Goal: Information Seeking & Learning: Learn about a topic

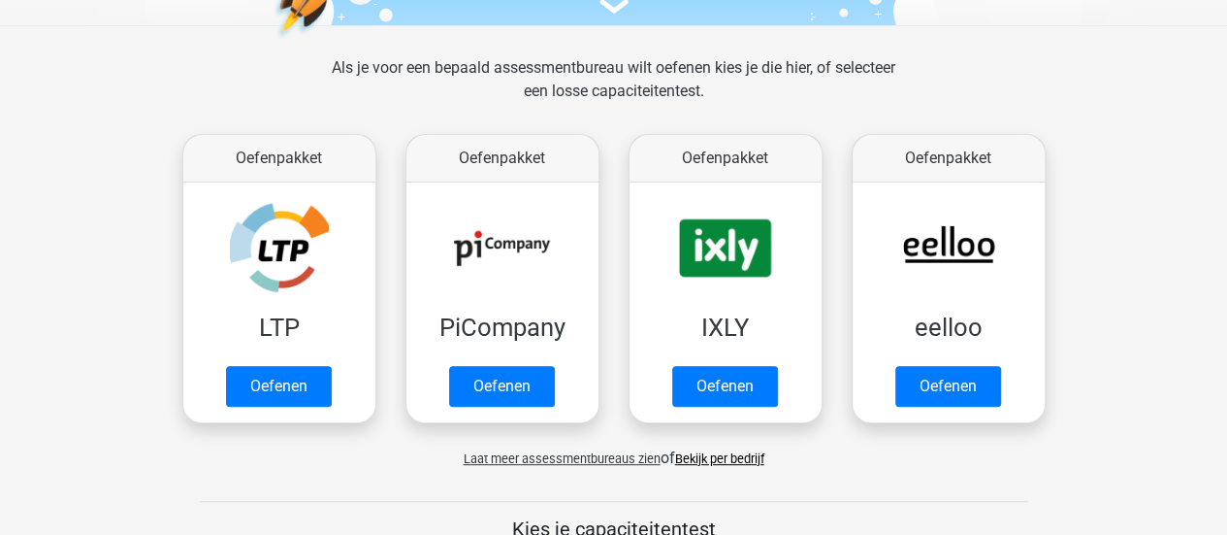
scroll to position [252, 0]
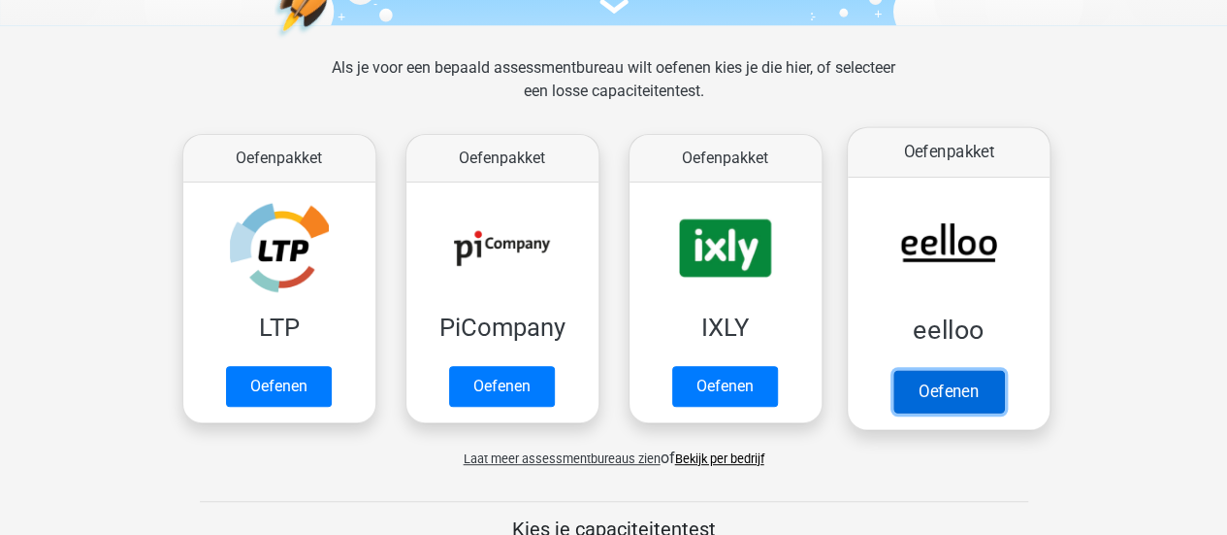
click at [937, 397] on link "Oefenen" at bounding box center [948, 391] width 111 height 43
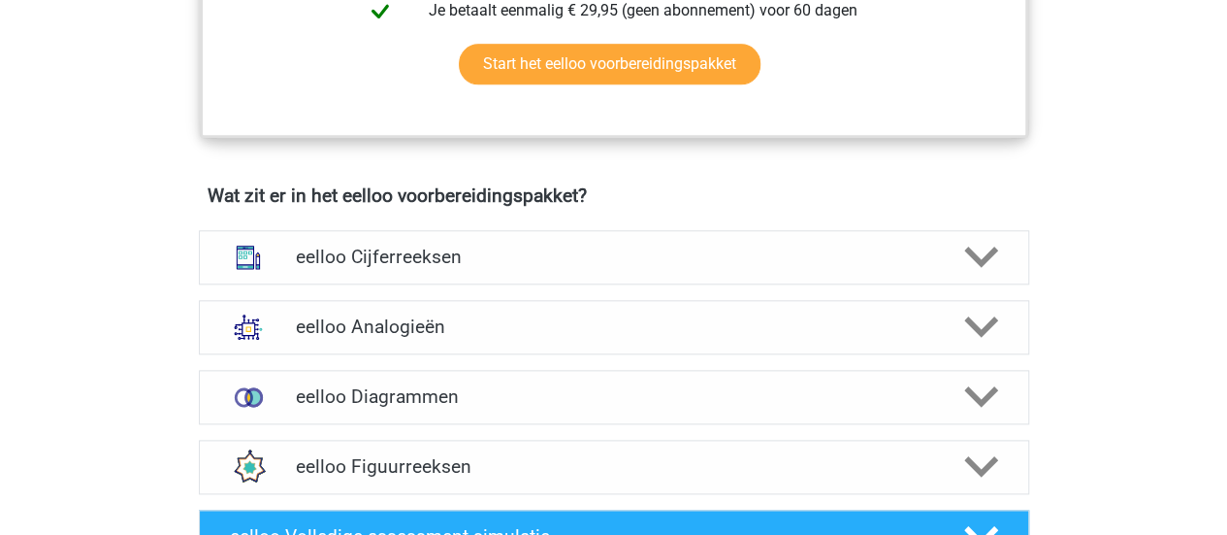
scroll to position [1062, 0]
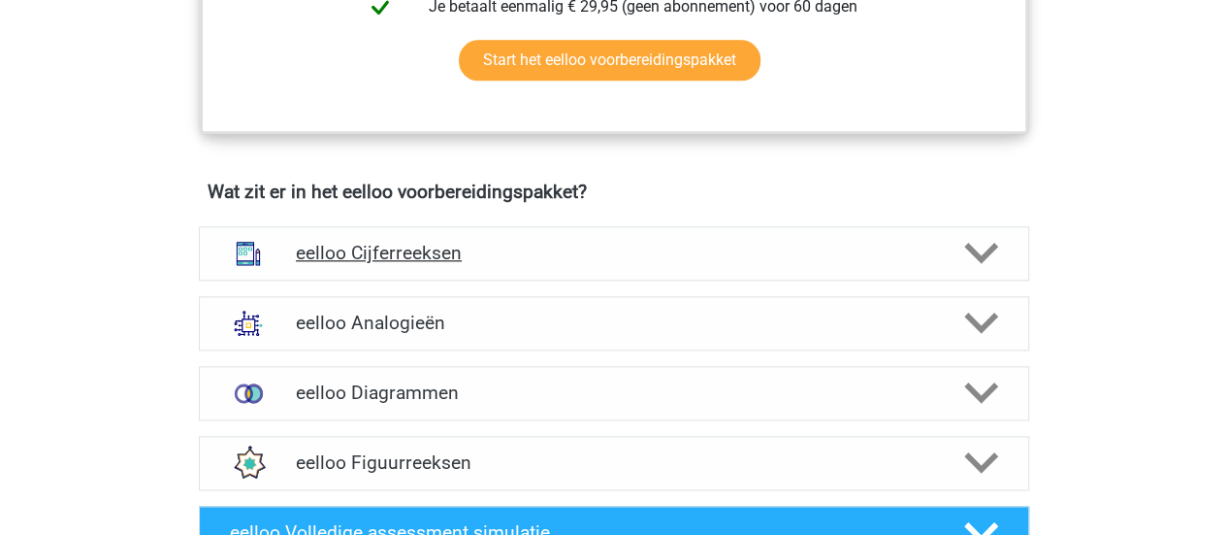
click at [586, 264] on h4 "eelloo Cijferreeksen" at bounding box center [613, 253] width 635 height 22
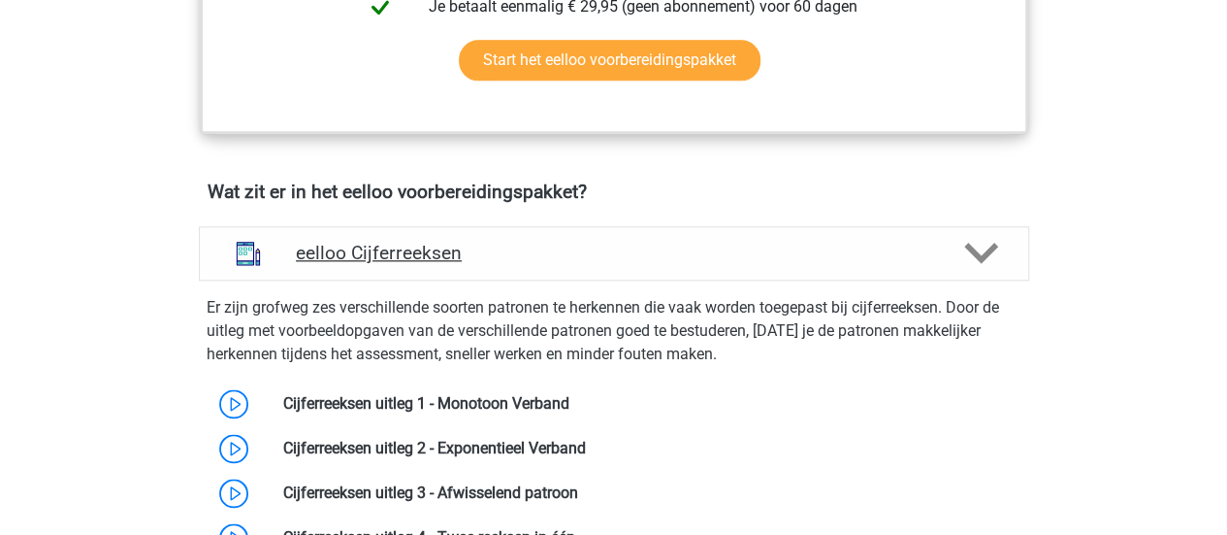
scroll to position [1394, 0]
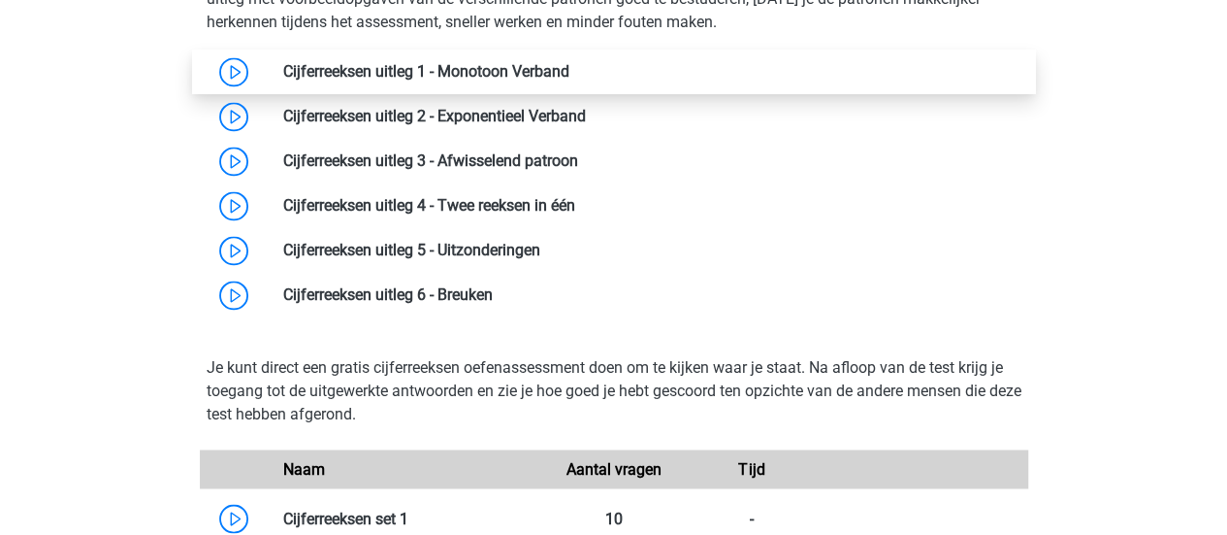
click at [569, 72] on link at bounding box center [569, 71] width 0 height 18
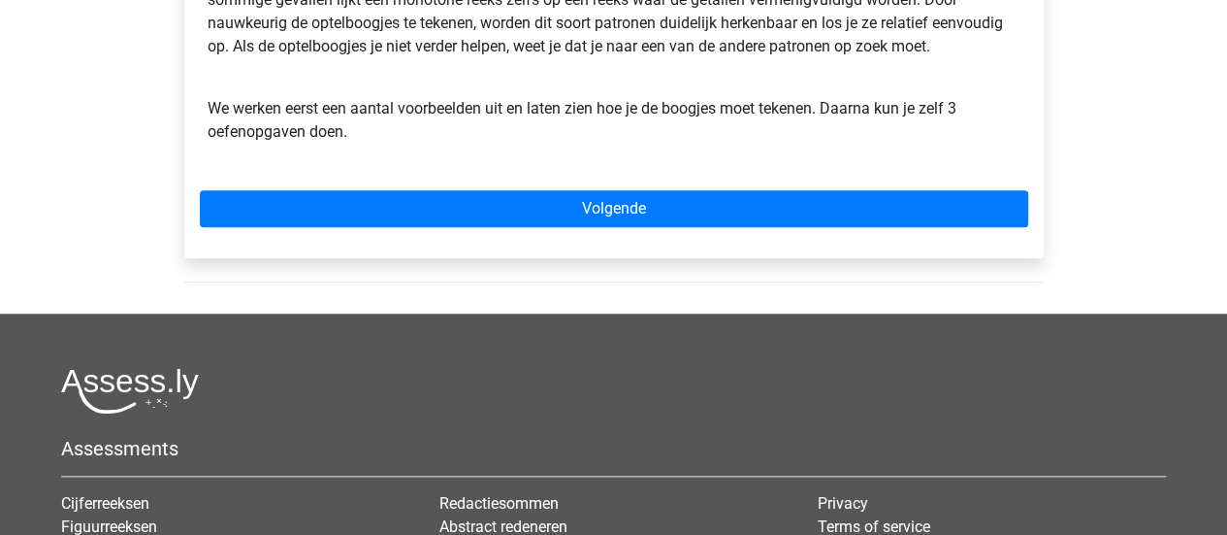
scroll to position [709, 0]
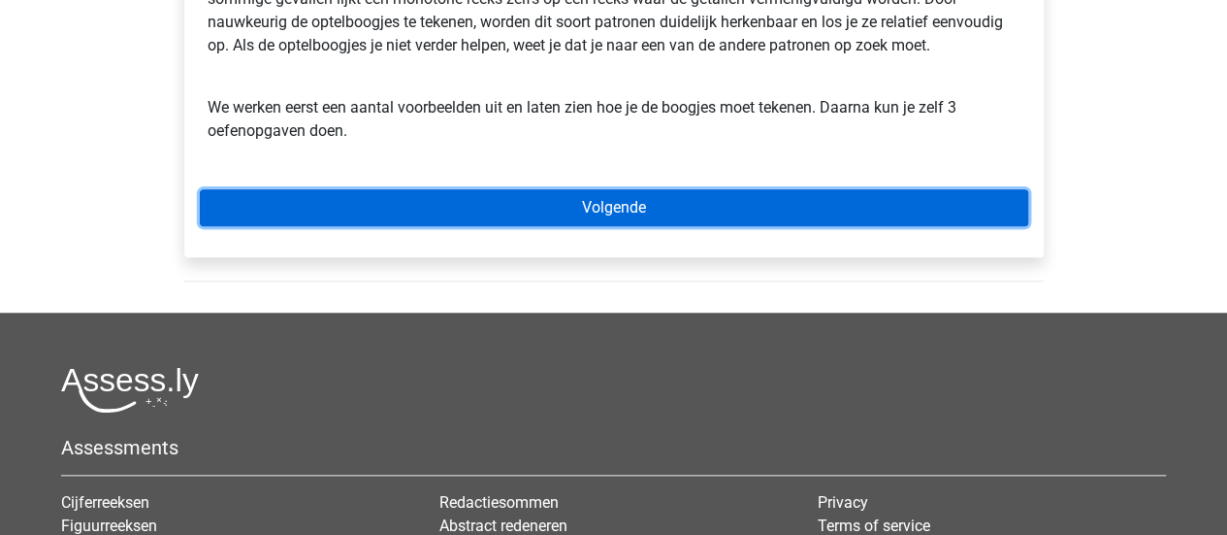
click at [541, 211] on link "Volgende" at bounding box center [614, 207] width 828 height 37
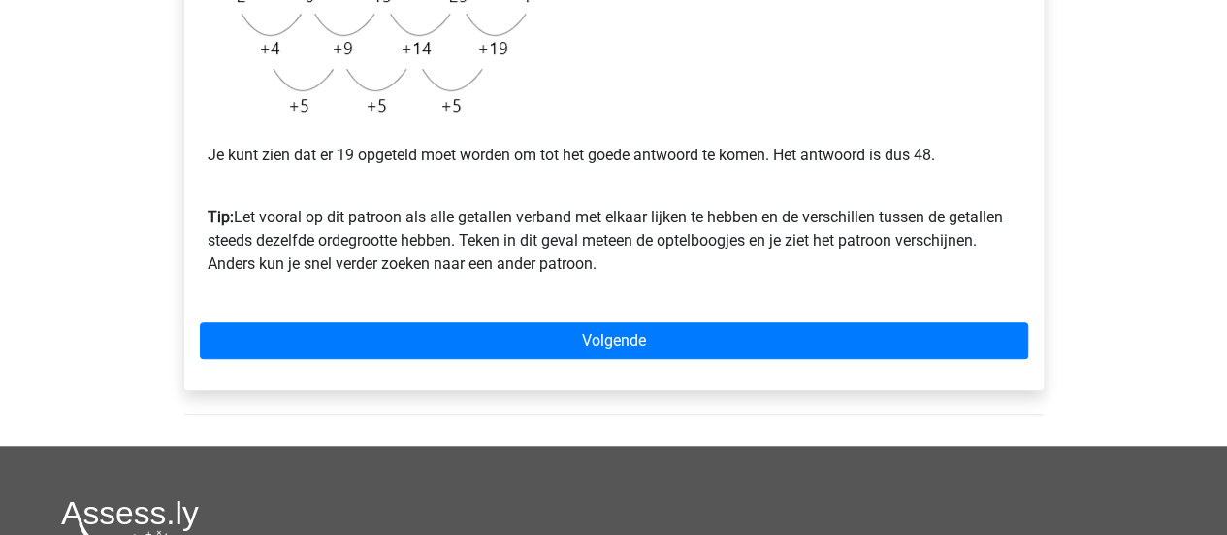
scroll to position [593, 0]
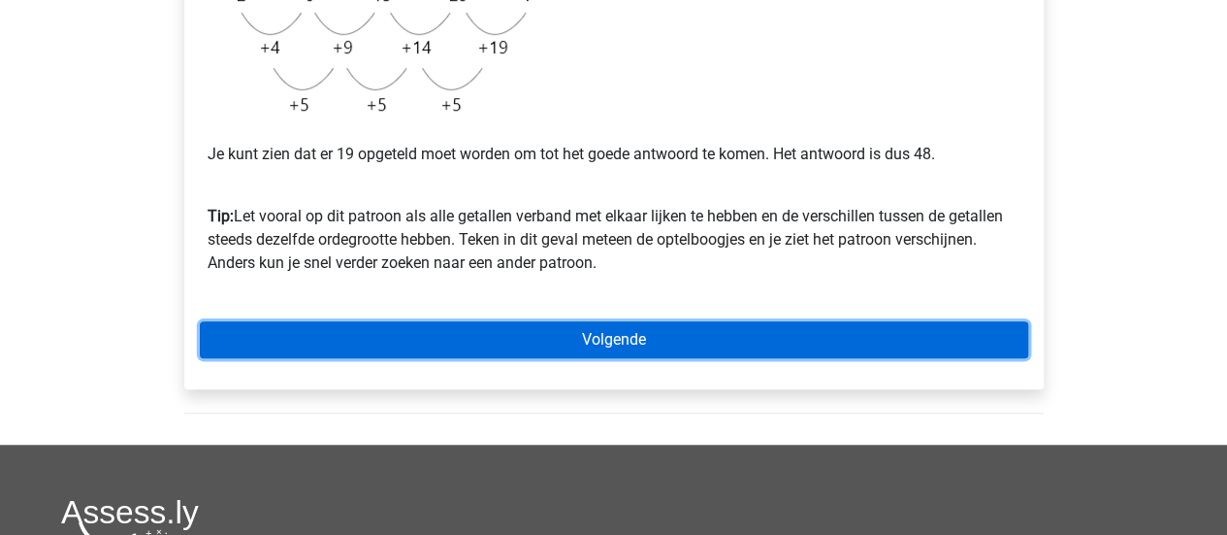
click at [475, 335] on link "Volgende" at bounding box center [614, 339] width 828 height 37
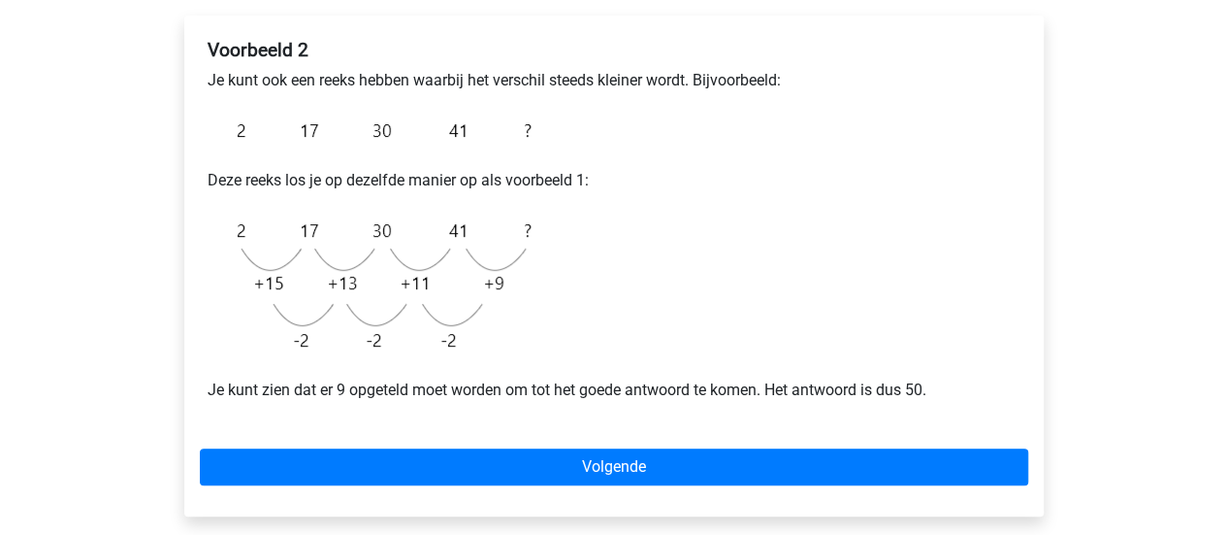
scroll to position [317, 0]
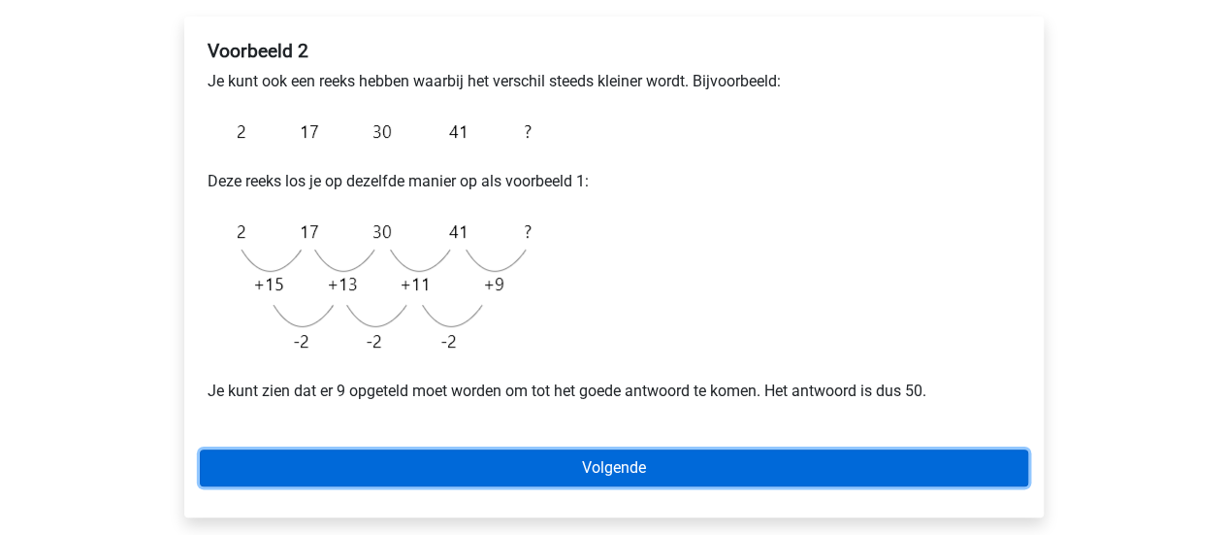
click at [456, 449] on link "Volgende" at bounding box center [614, 467] width 828 height 37
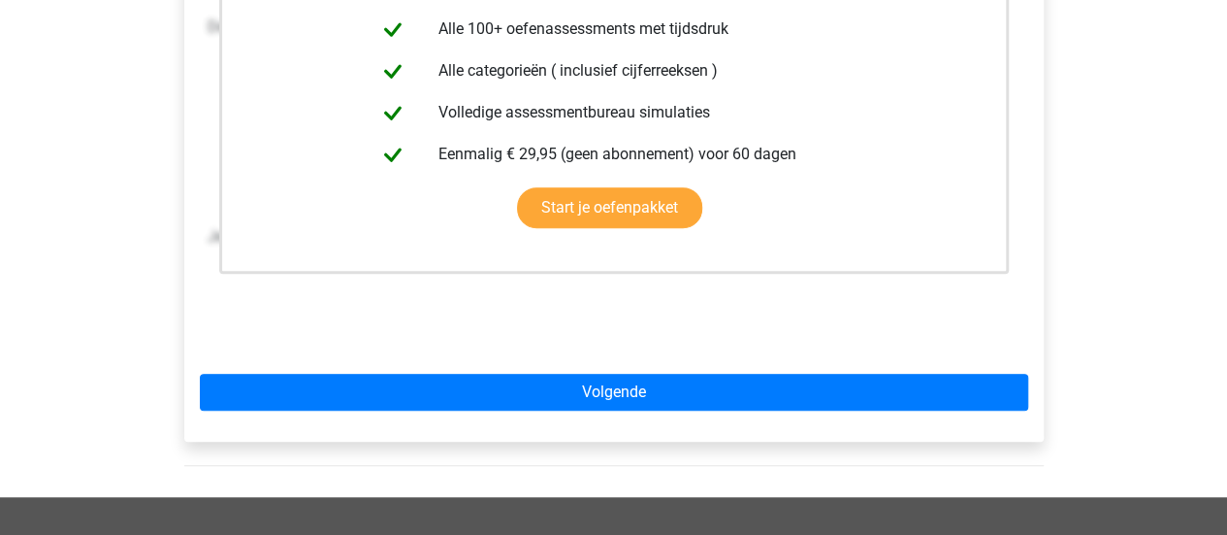
scroll to position [506, 0]
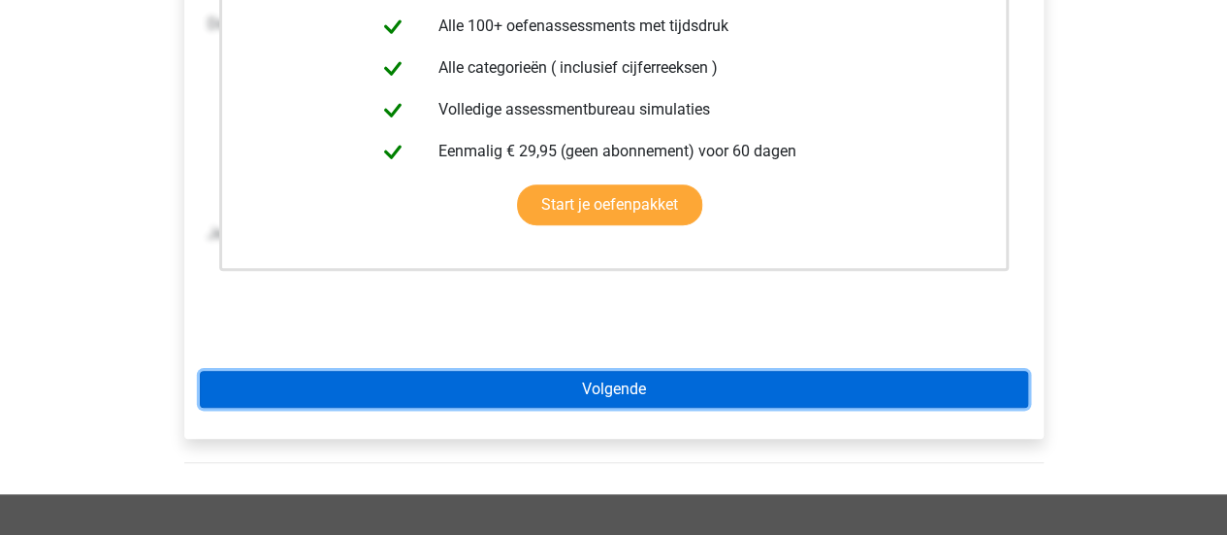
click at [494, 380] on link "Volgende" at bounding box center [614, 389] width 828 height 37
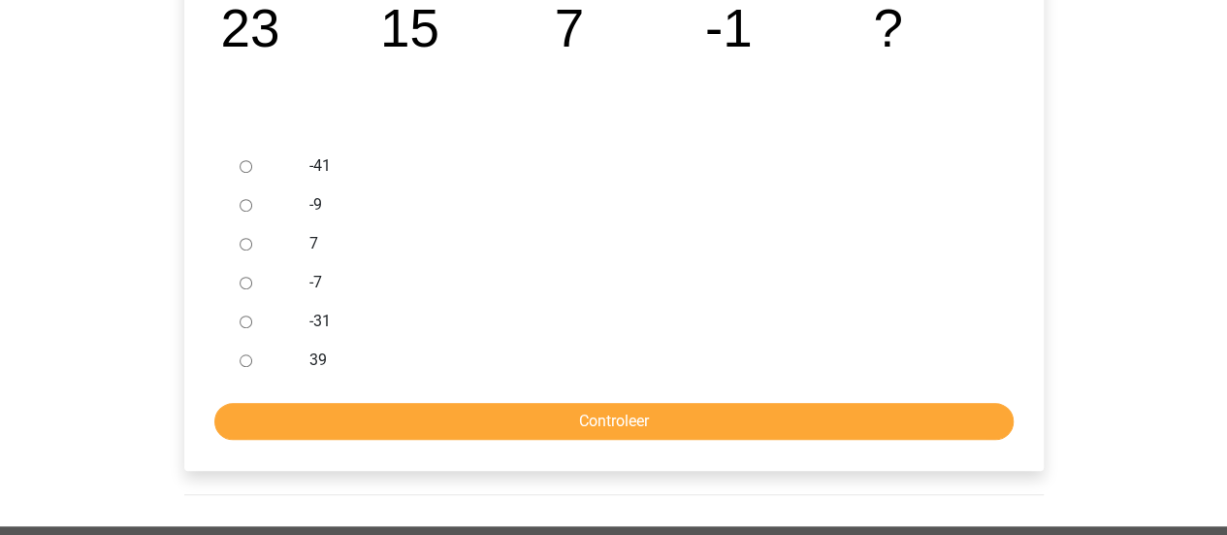
scroll to position [496, 0]
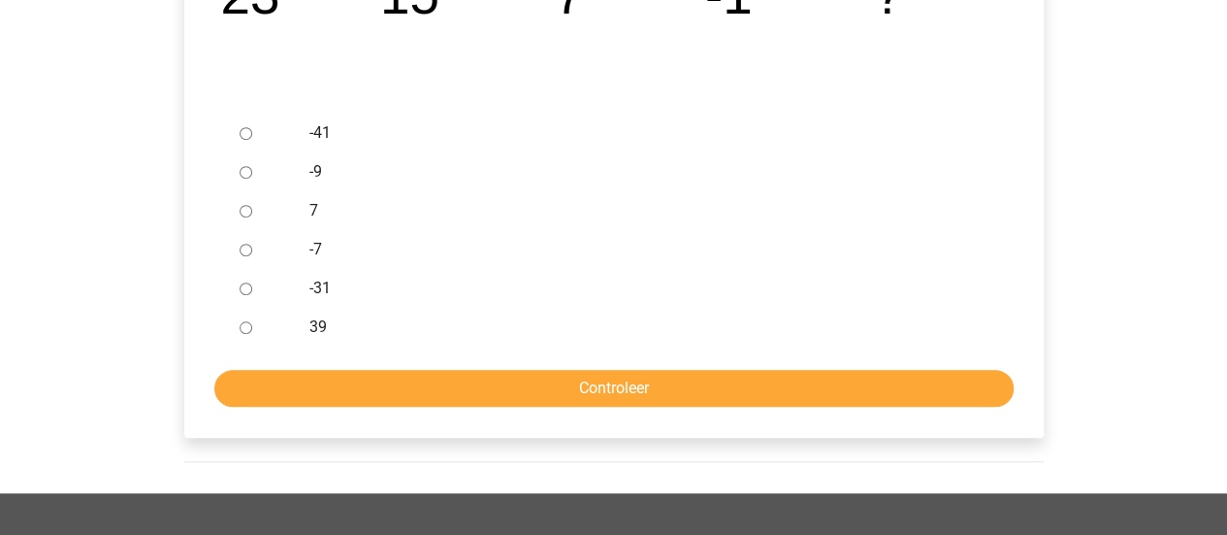
click at [299, 178] on div "-9" at bounding box center [645, 171] width 700 height 39
click at [245, 179] on div at bounding box center [264, 171] width 64 height 39
click at [245, 174] on input "-9" at bounding box center [246, 172] width 13 height 13
radio input "true"
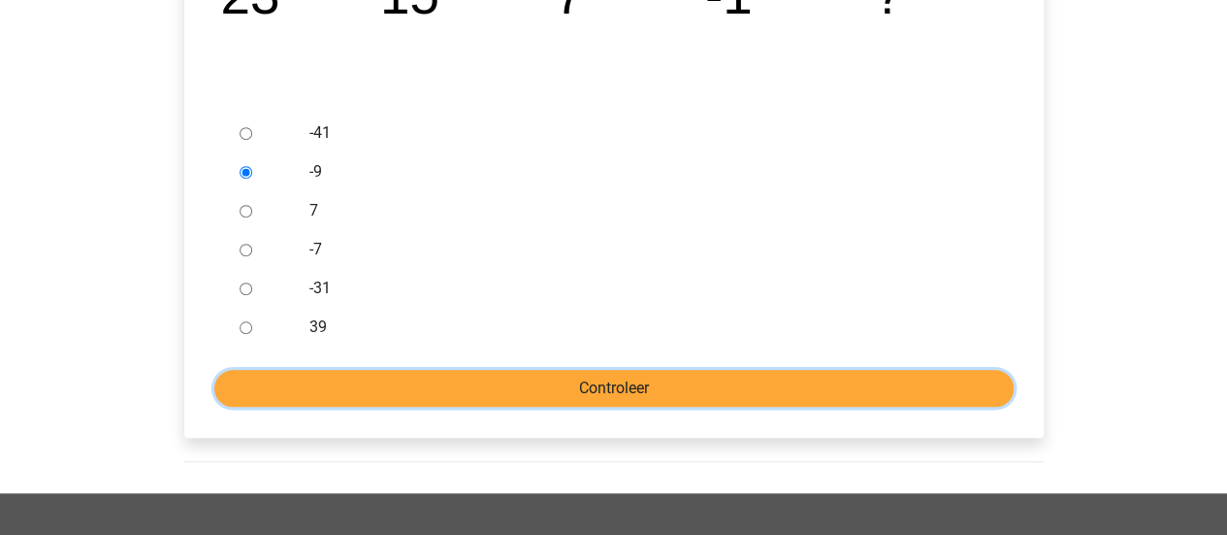
click at [406, 379] on input "Controleer" at bounding box center [613, 388] width 799 height 37
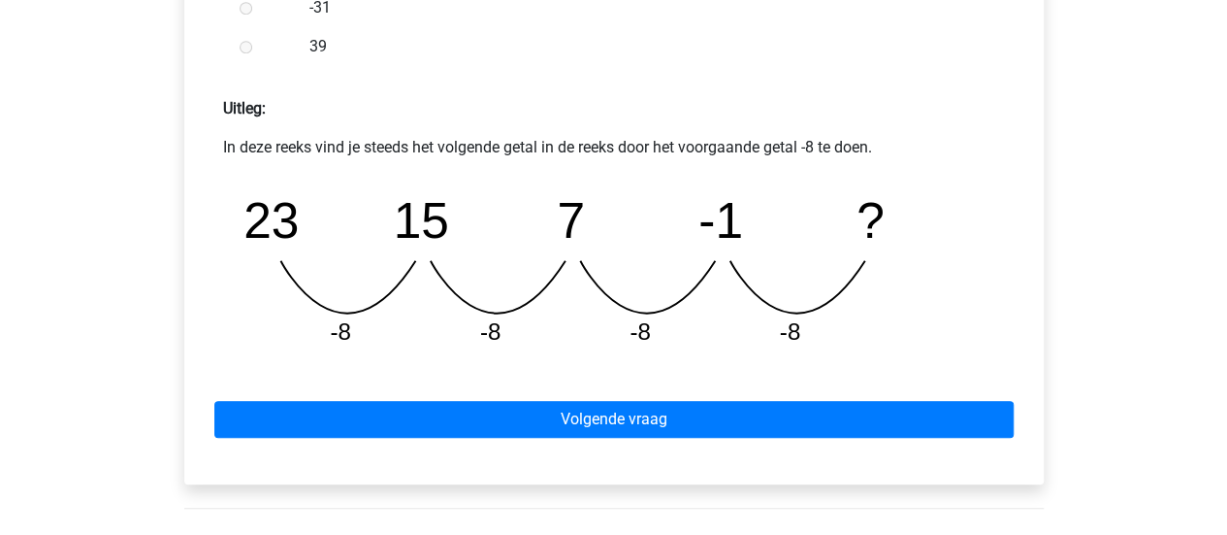
scroll to position [803, 0]
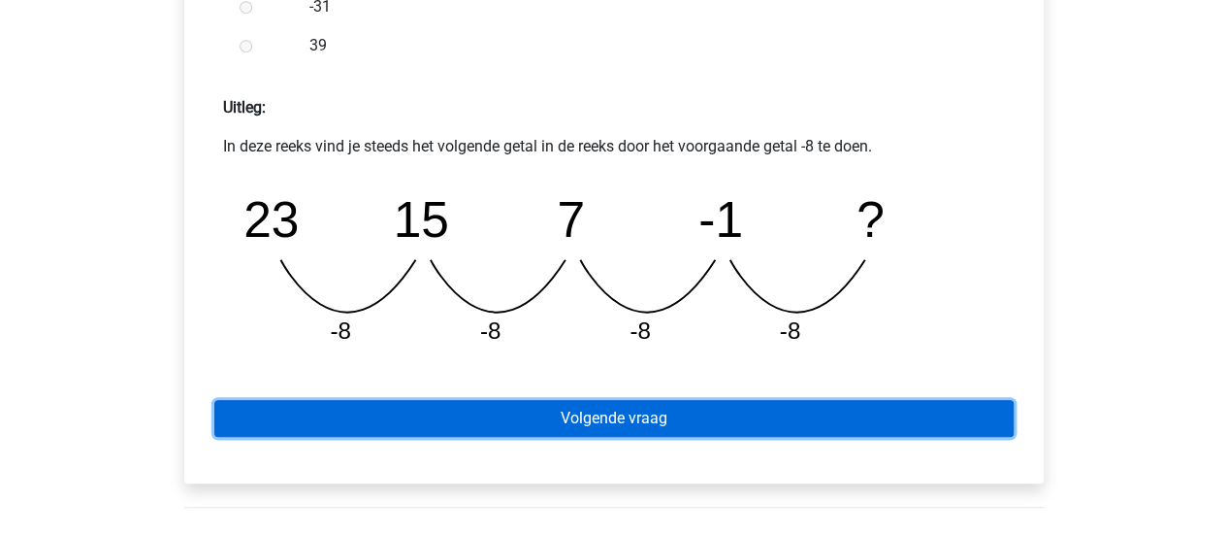
click at [483, 414] on link "Volgende vraag" at bounding box center [613, 418] width 799 height 37
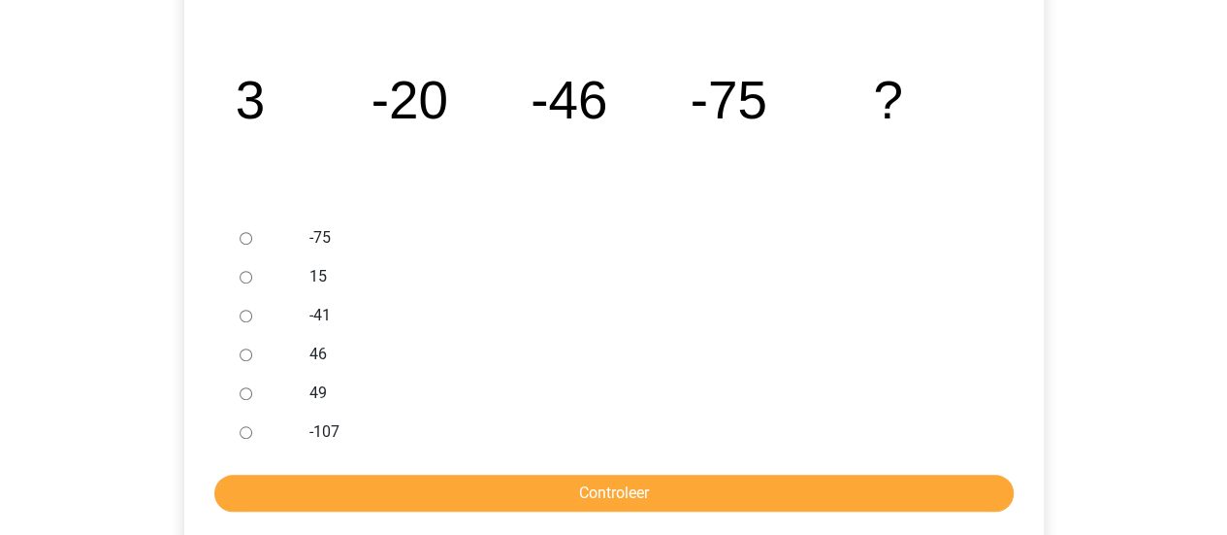
scroll to position [400, 0]
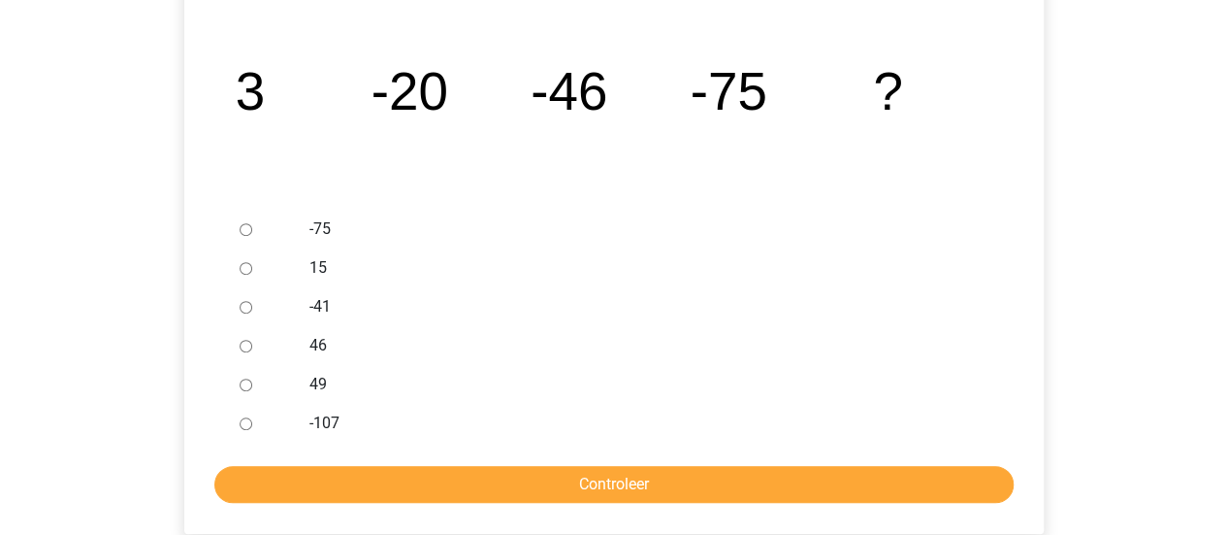
click at [309, 426] on label "-107" at bounding box center [644, 422] width 671 height 23
click at [252, 426] on input "-107" at bounding box center [246, 423] width 13 height 13
radio input "true"
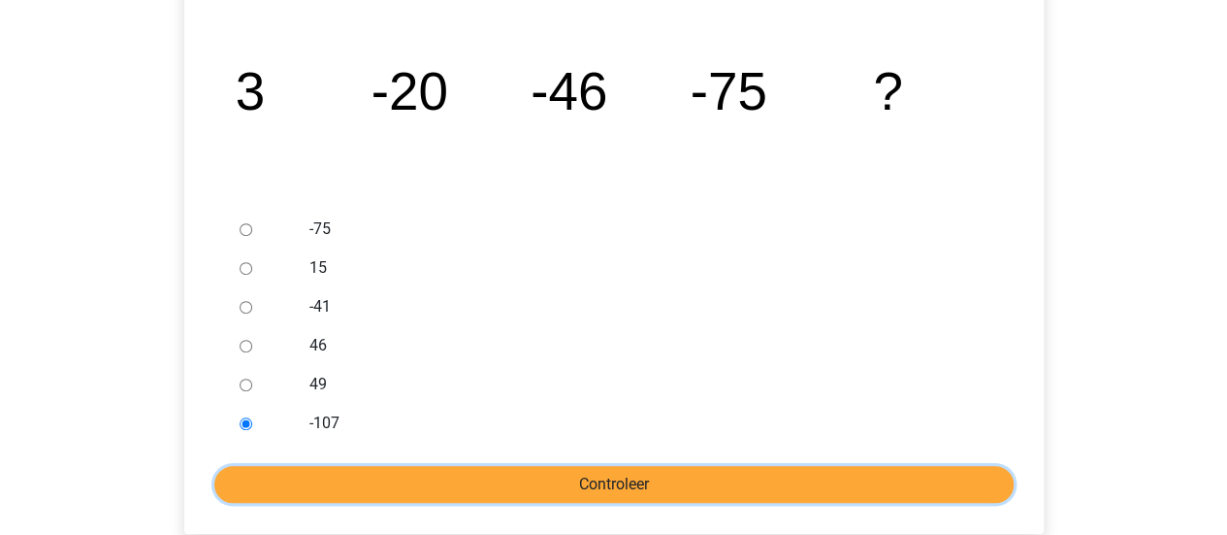
click at [330, 490] on input "Controleer" at bounding box center [613, 484] width 799 height 37
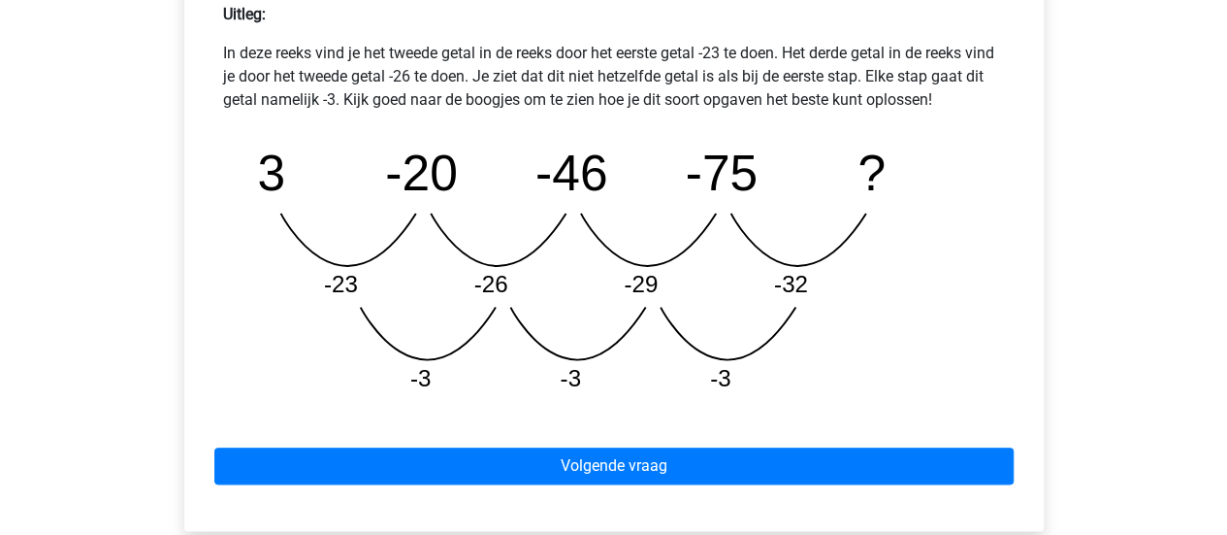
scroll to position [897, 0]
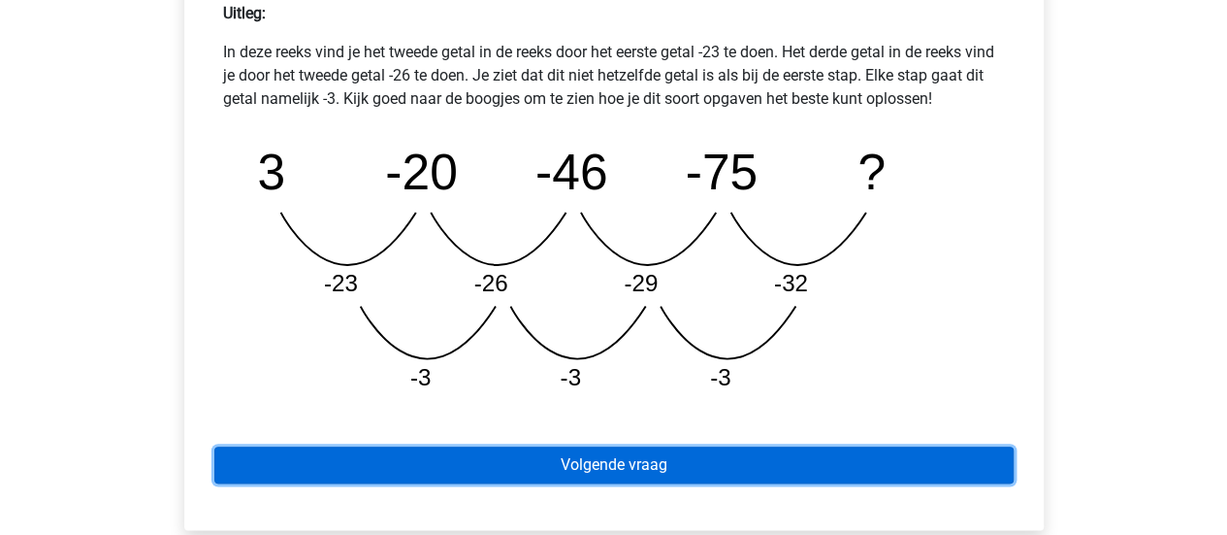
click at [471, 479] on link "Volgende vraag" at bounding box center [613, 464] width 799 height 37
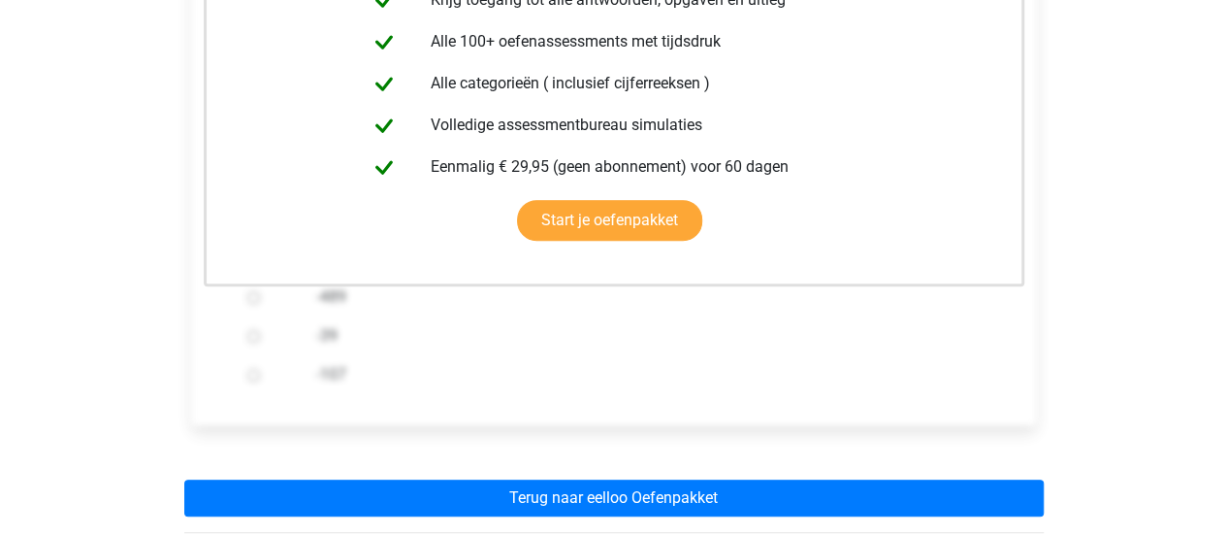
scroll to position [520, 0]
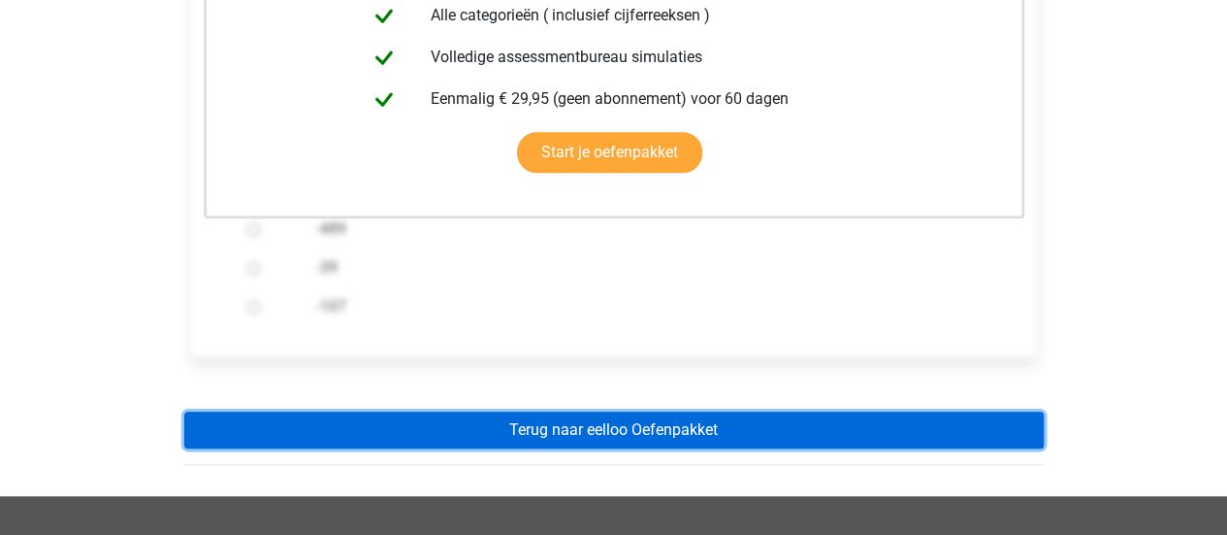
click at [542, 421] on link "Terug naar eelloo Oefenpakket" at bounding box center [614, 429] width 860 height 37
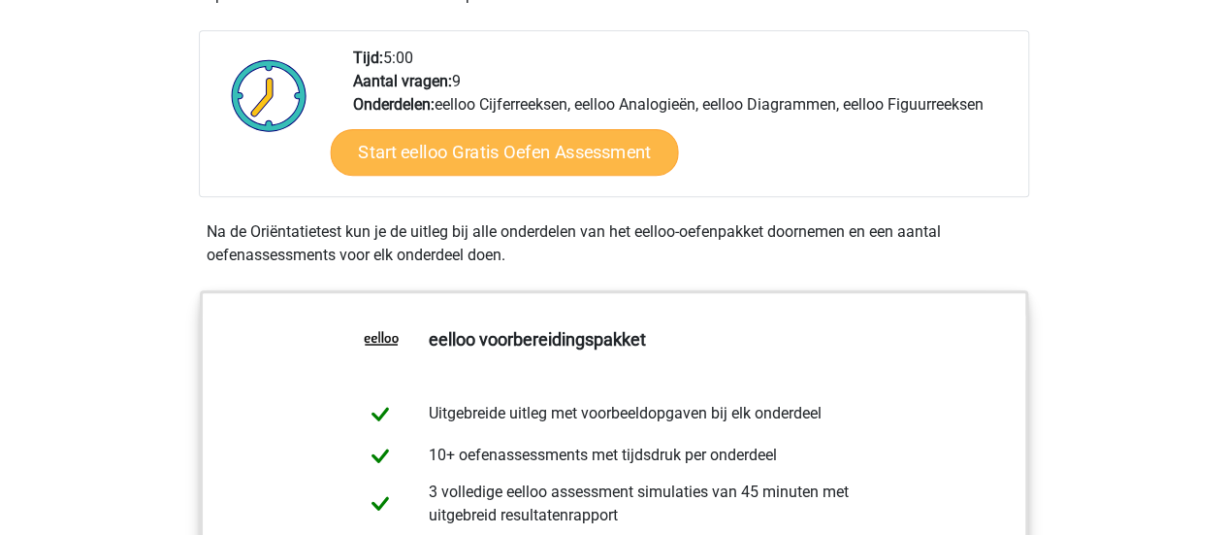
scroll to position [479, 0]
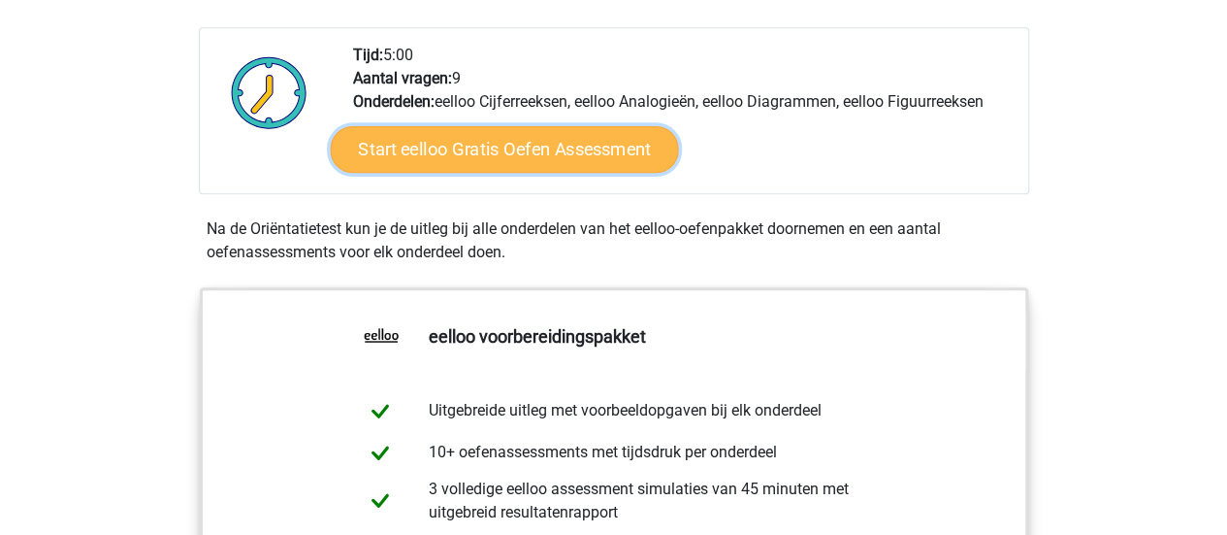
click at [433, 161] on link "Start eelloo Gratis Oefen Assessment" at bounding box center [504, 149] width 348 height 47
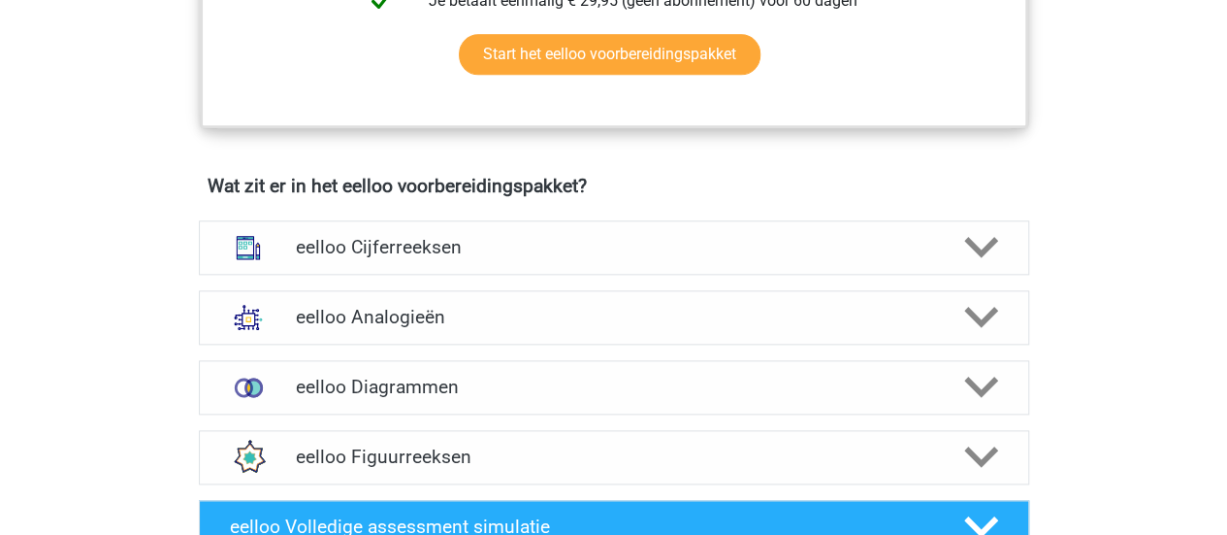
scroll to position [1124, 0]
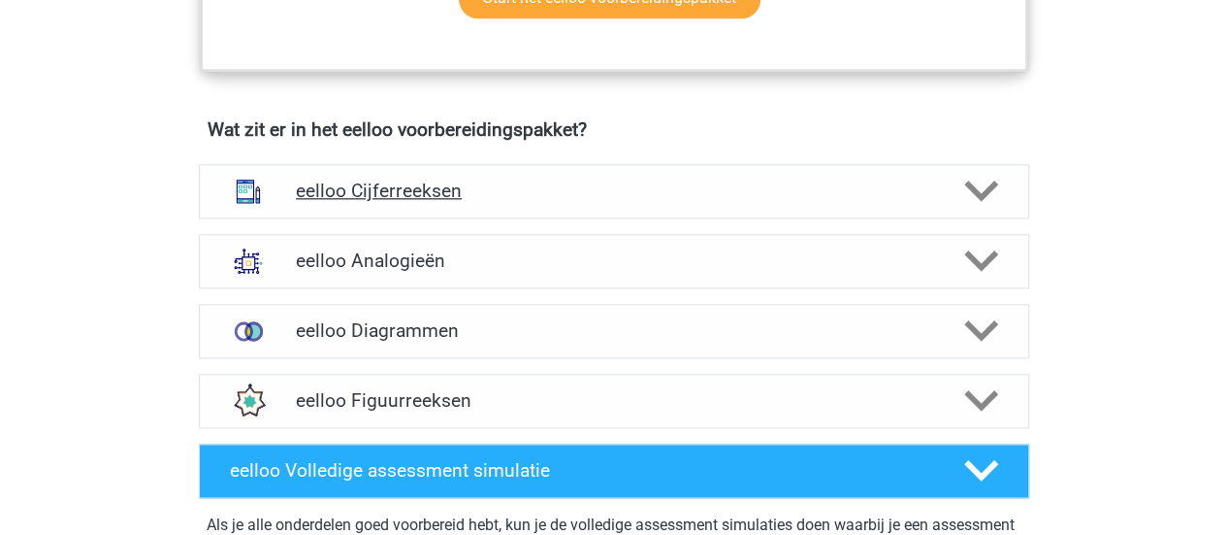
click at [411, 202] on h4 "eelloo Cijferreeksen" at bounding box center [613, 190] width 635 height 22
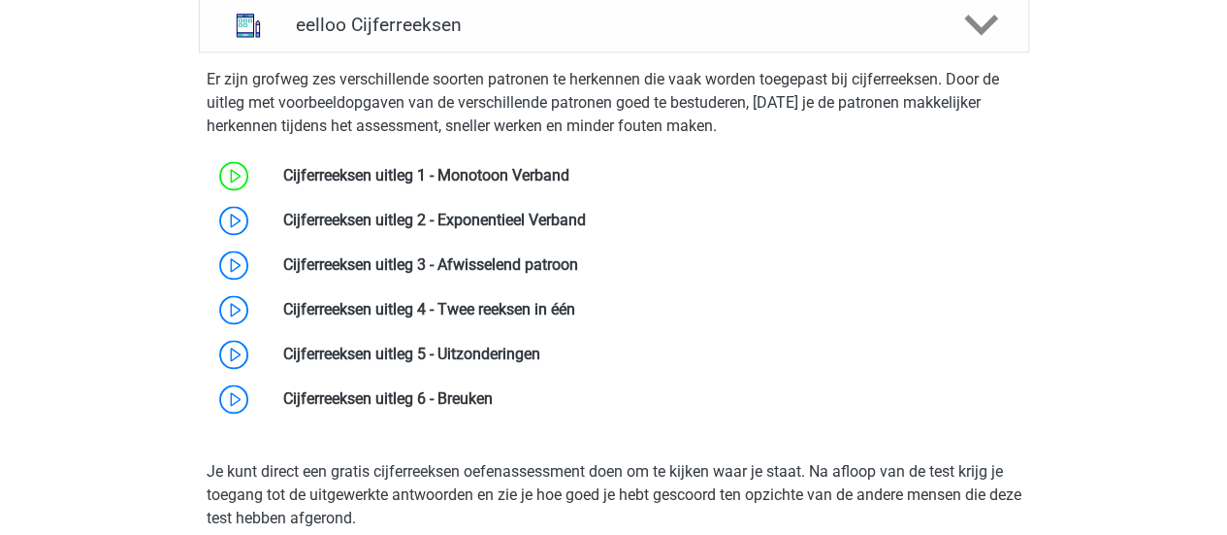
scroll to position [1291, 0]
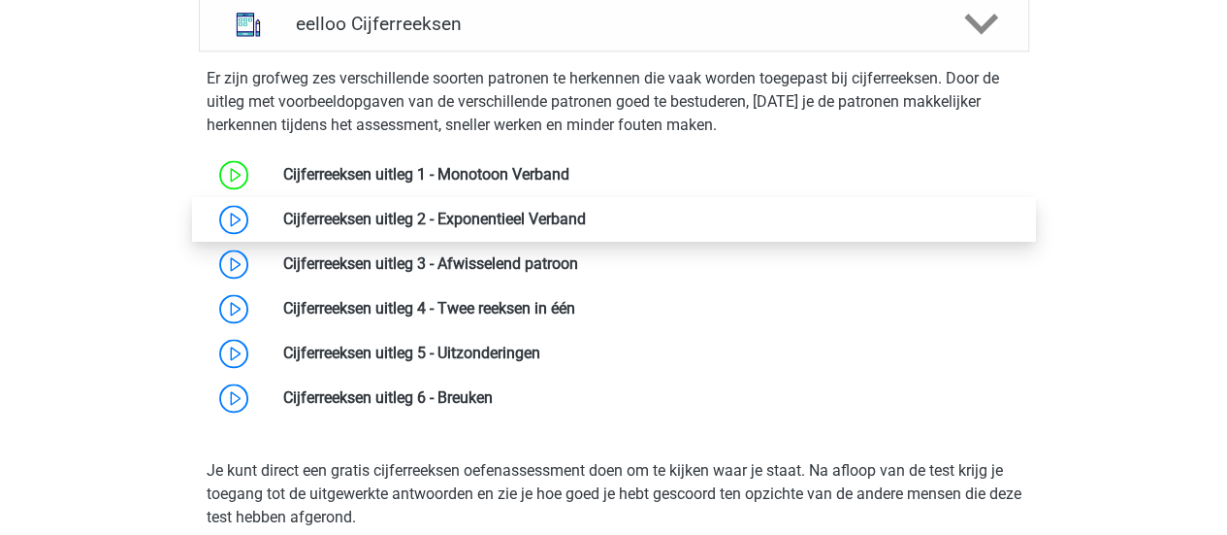
click at [586, 228] on link at bounding box center [586, 219] width 0 height 18
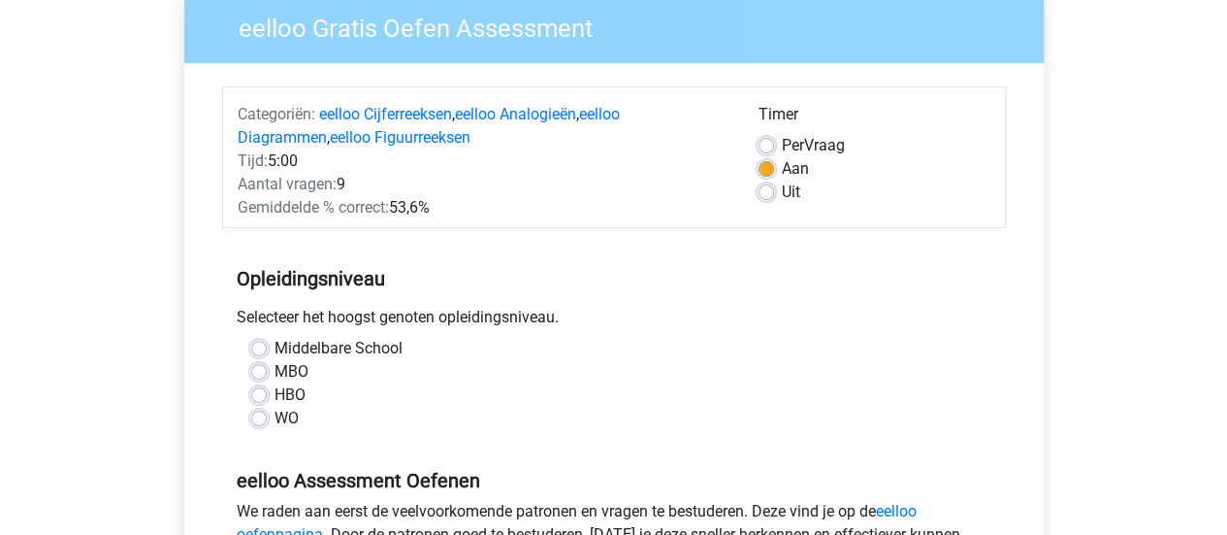
scroll to position [170, 0]
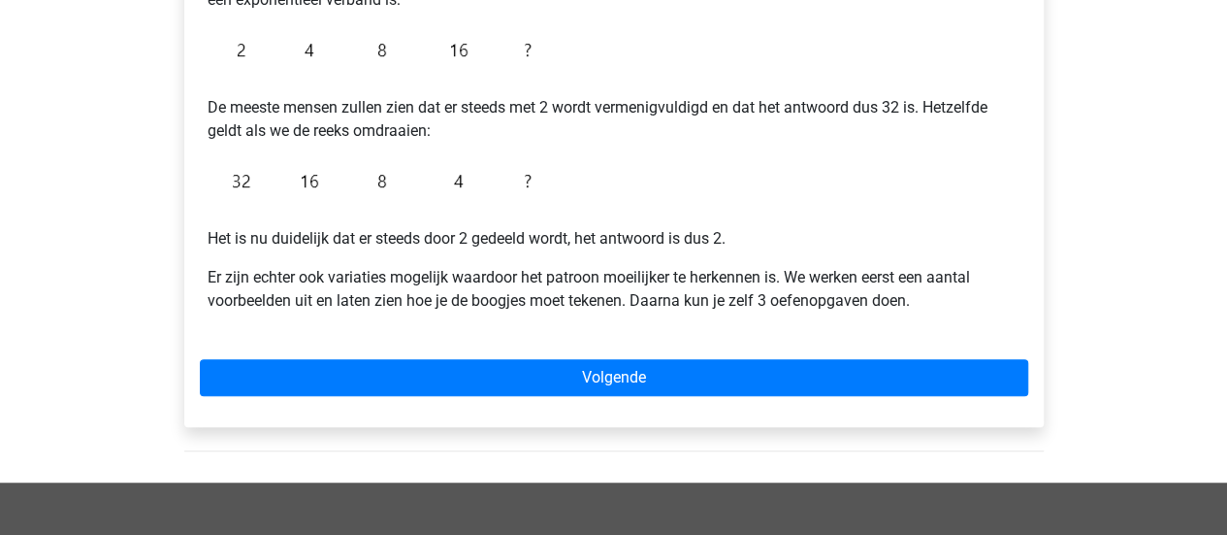
scroll to position [466, 0]
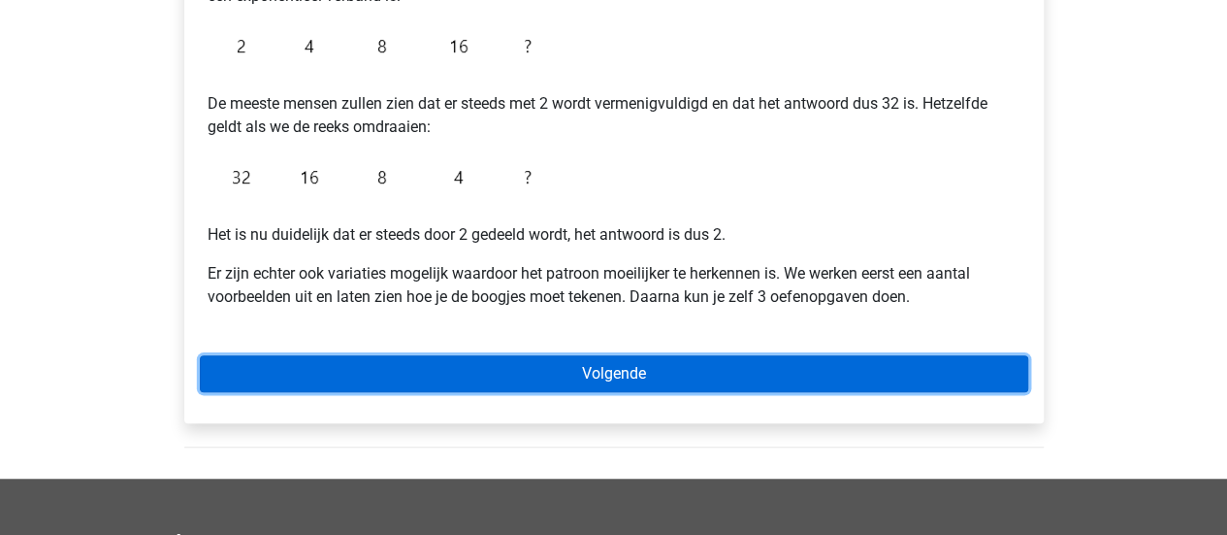
click at [572, 384] on link "Volgende" at bounding box center [614, 373] width 828 height 37
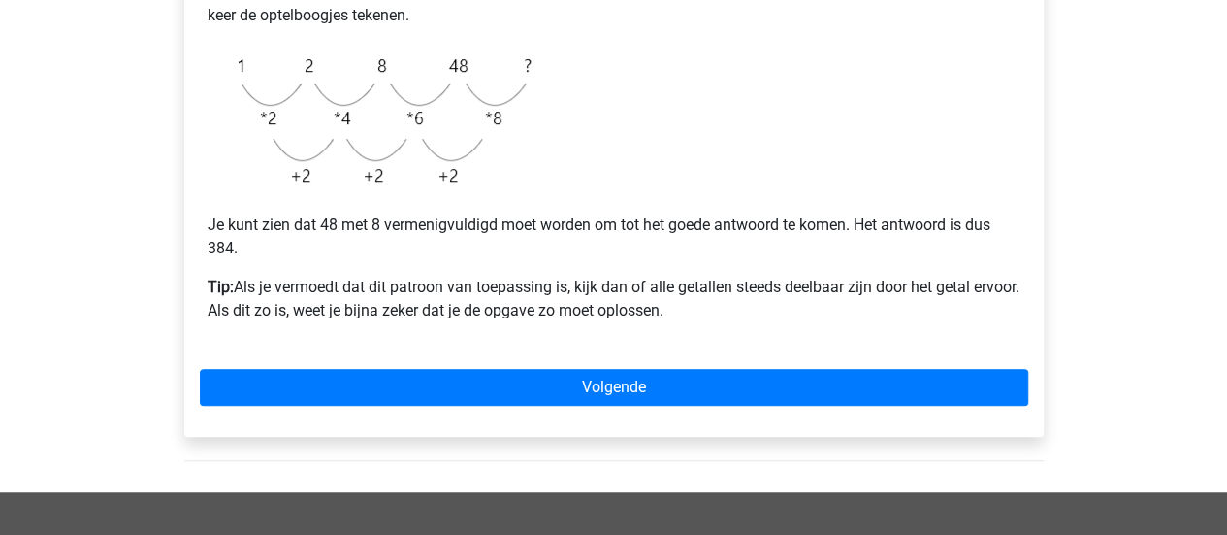
scroll to position [532, 0]
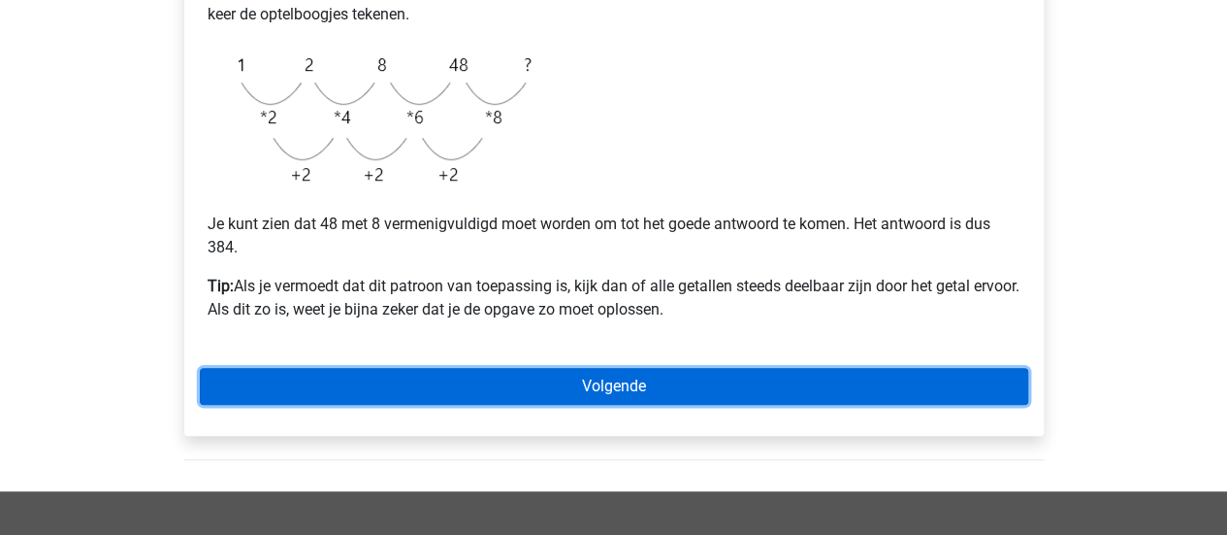
drag, startPoint x: 0, startPoint y: 0, endPoint x: 572, endPoint y: 384, distance: 689.3
click at [572, 384] on link "Volgende" at bounding box center [614, 386] width 828 height 37
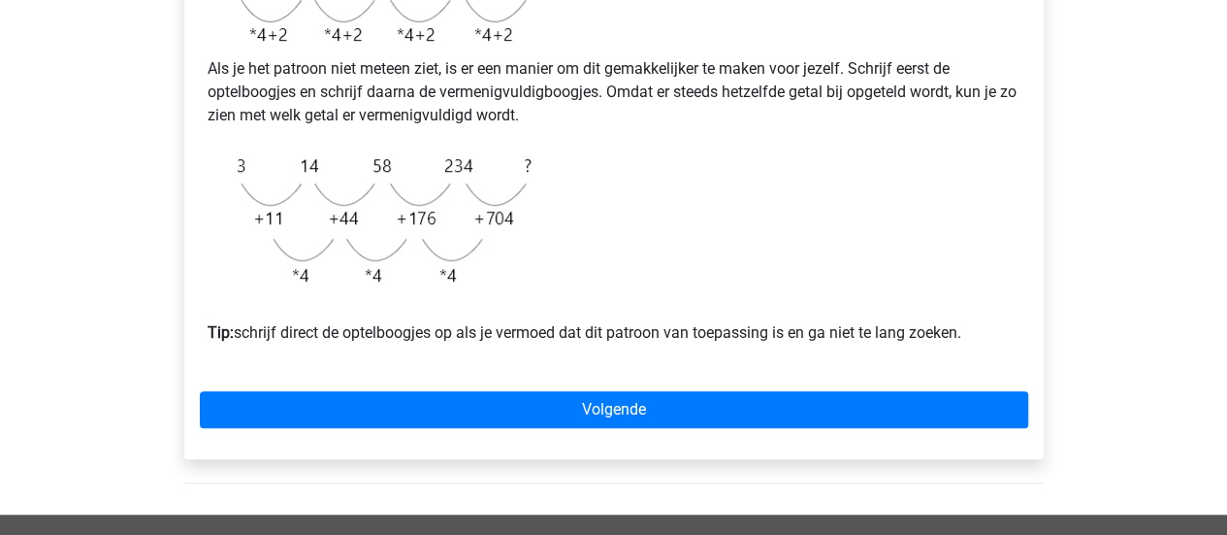
scroll to position [594, 0]
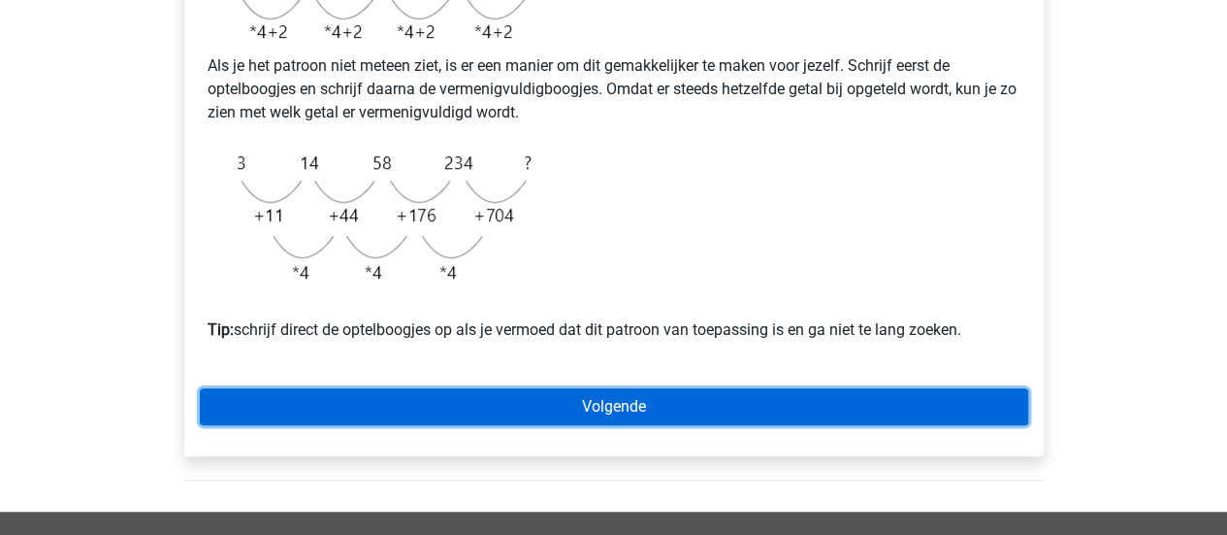
click at [639, 425] on link "Volgende" at bounding box center [614, 406] width 828 height 37
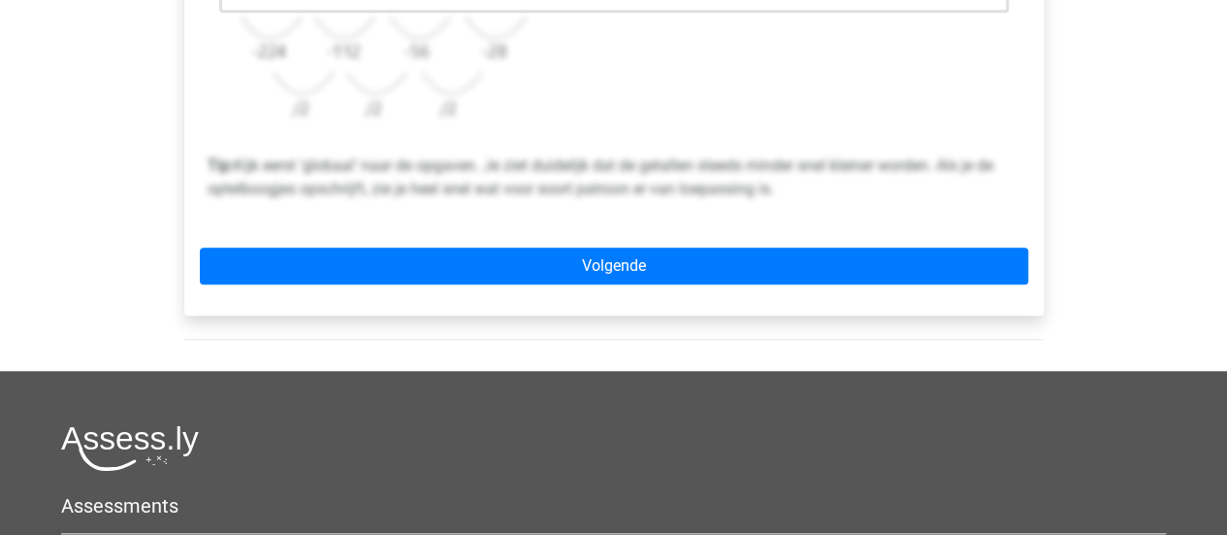
scroll to position [765, 0]
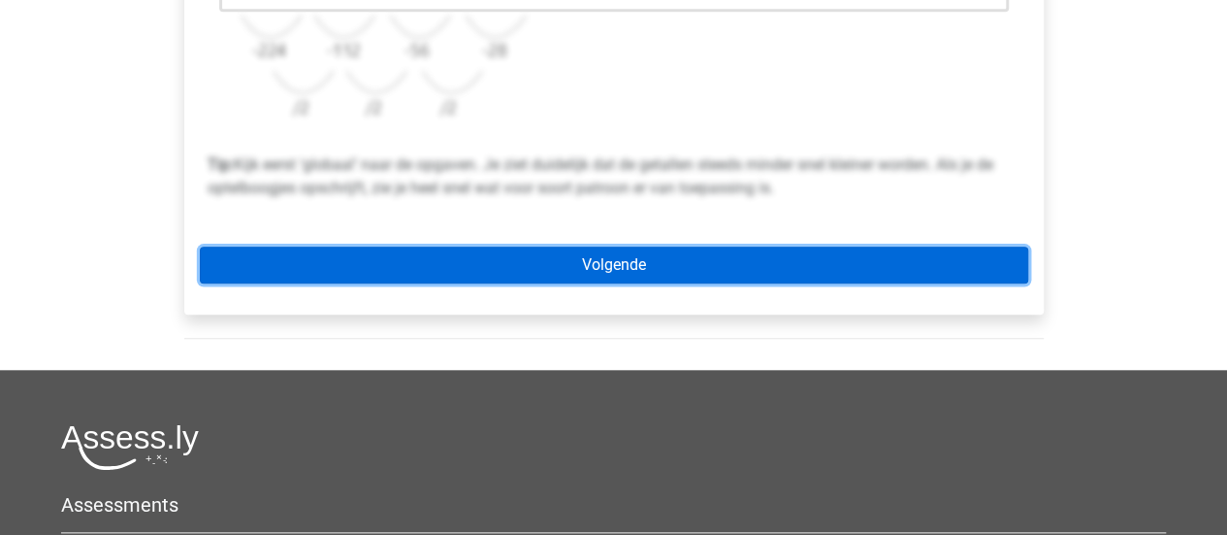
click at [597, 278] on link "Volgende" at bounding box center [614, 264] width 828 height 37
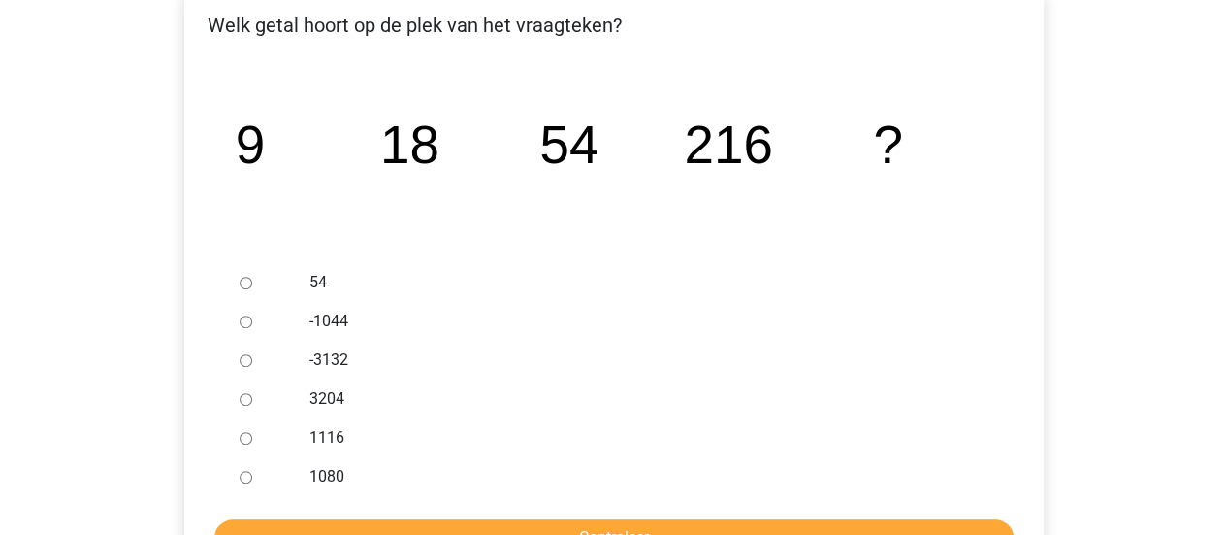
scroll to position [349, 0]
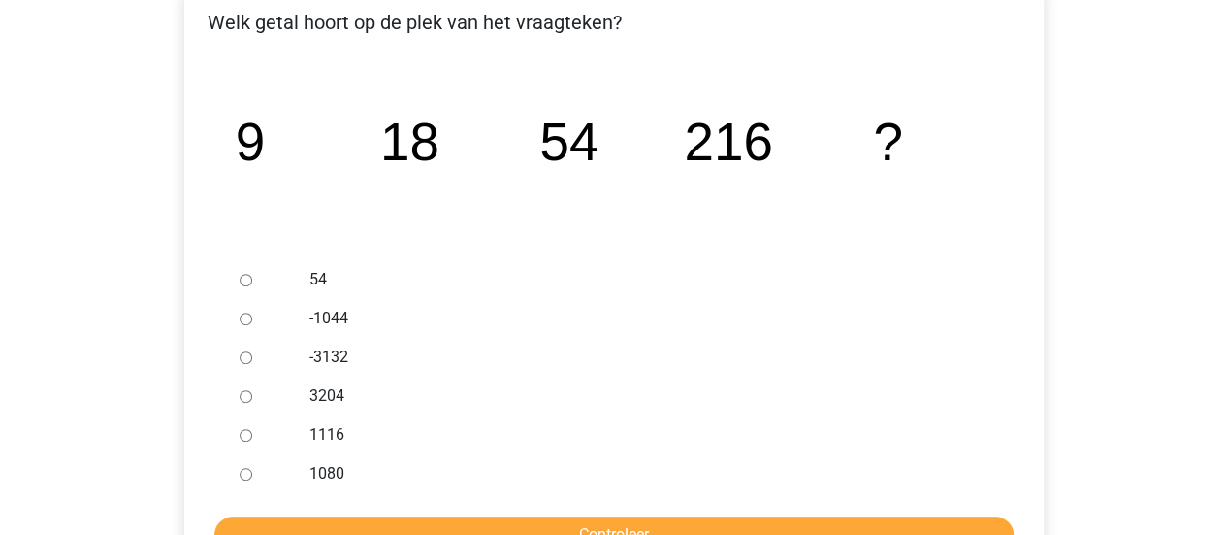
click at [312, 481] on label "1080" at bounding box center [644, 473] width 671 height 23
click at [252, 480] on input "1080" at bounding box center [246, 474] width 13 height 13
radio input "true"
click at [435, 511] on form "54 -1044 -3132 3204 1116 1080 Controleer" at bounding box center [614, 406] width 828 height 293
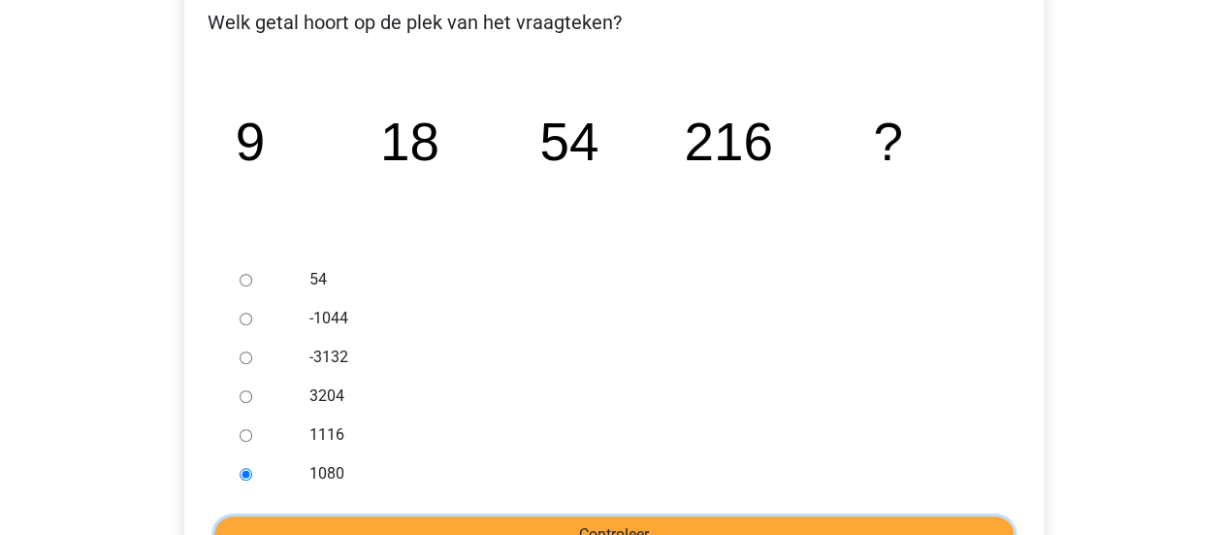
click at [438, 517] on input "Controleer" at bounding box center [613, 534] width 799 height 37
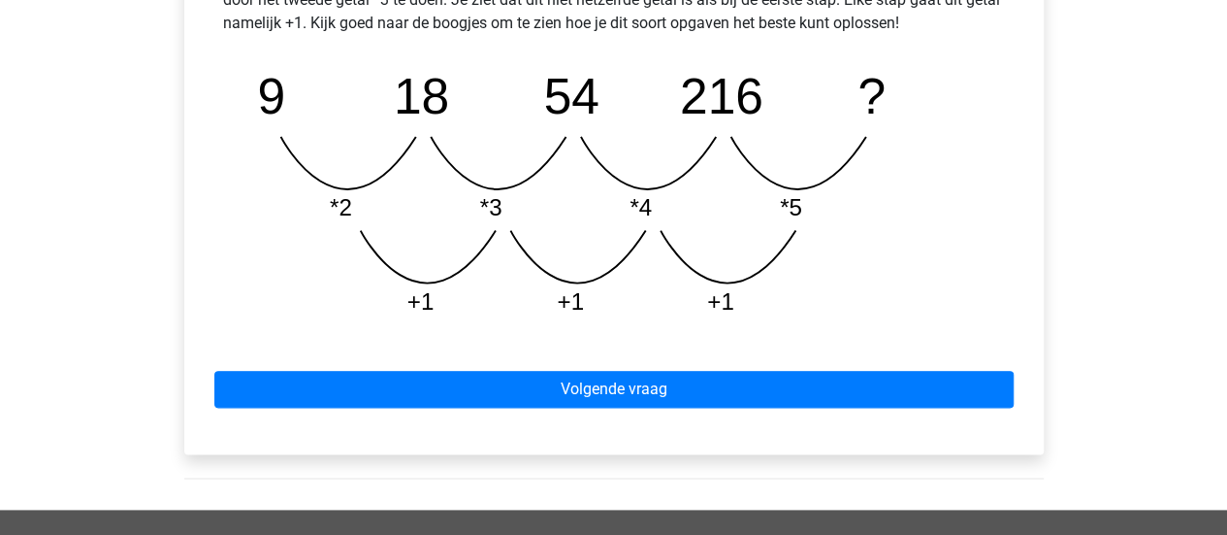
scroll to position [976, 0]
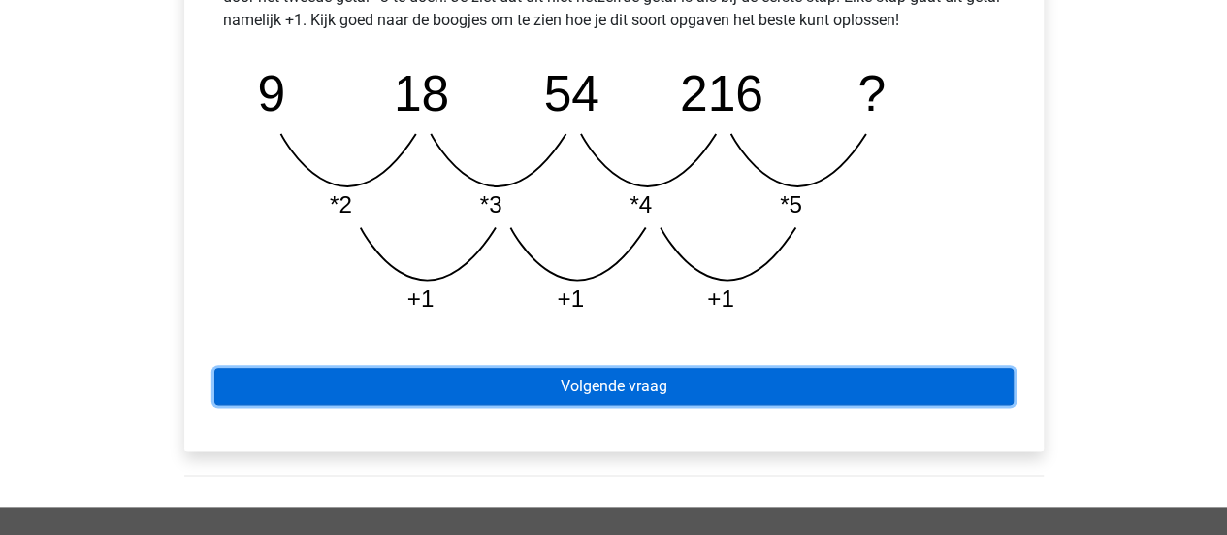
click at [552, 371] on link "Volgende vraag" at bounding box center [613, 386] width 799 height 37
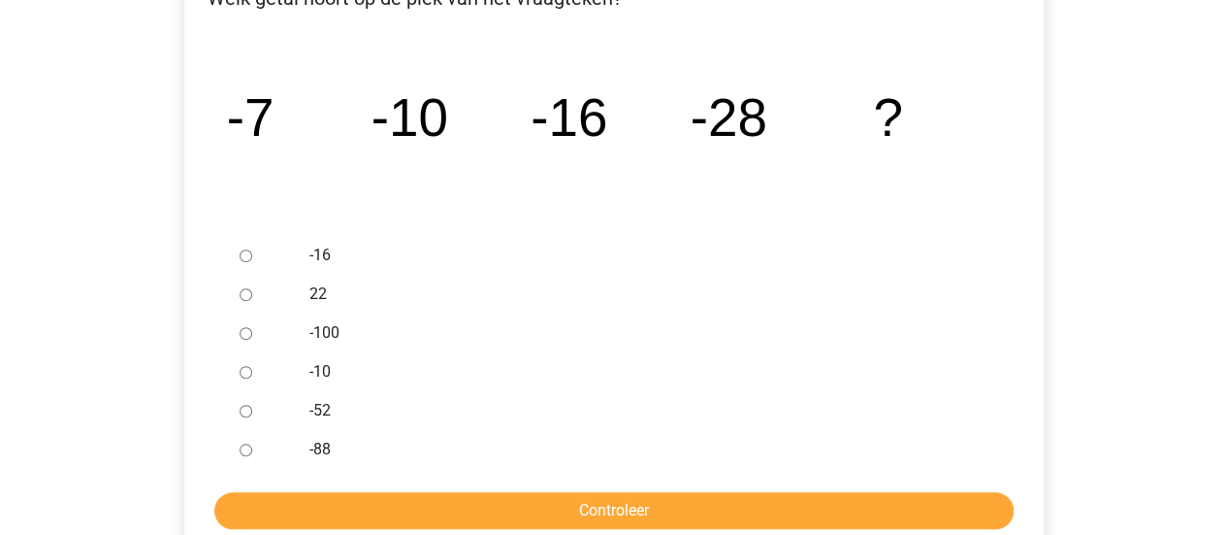
scroll to position [376, 0]
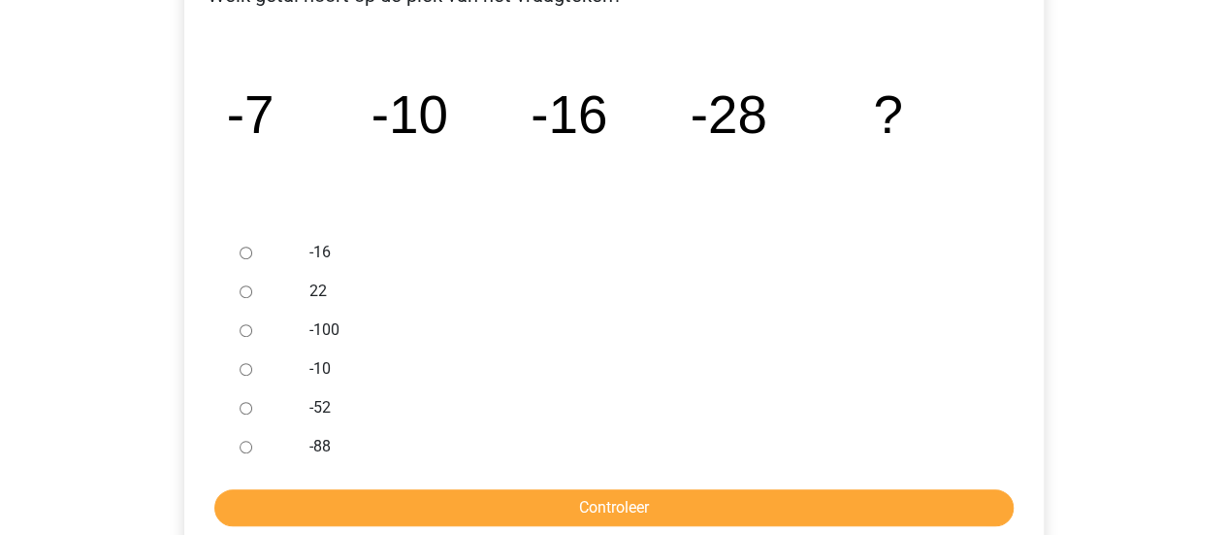
click at [320, 406] on label "-52" at bounding box center [644, 407] width 671 height 23
click at [252, 406] on input "-52" at bounding box center [246, 408] width 13 height 13
radio input "true"
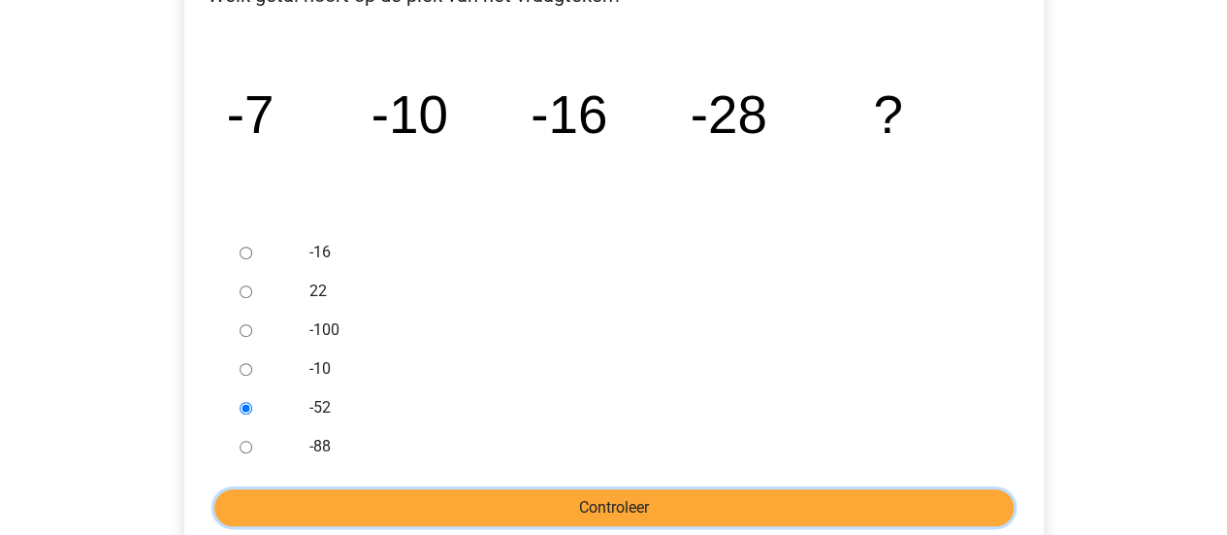
click at [452, 517] on input "Controleer" at bounding box center [613, 507] width 799 height 37
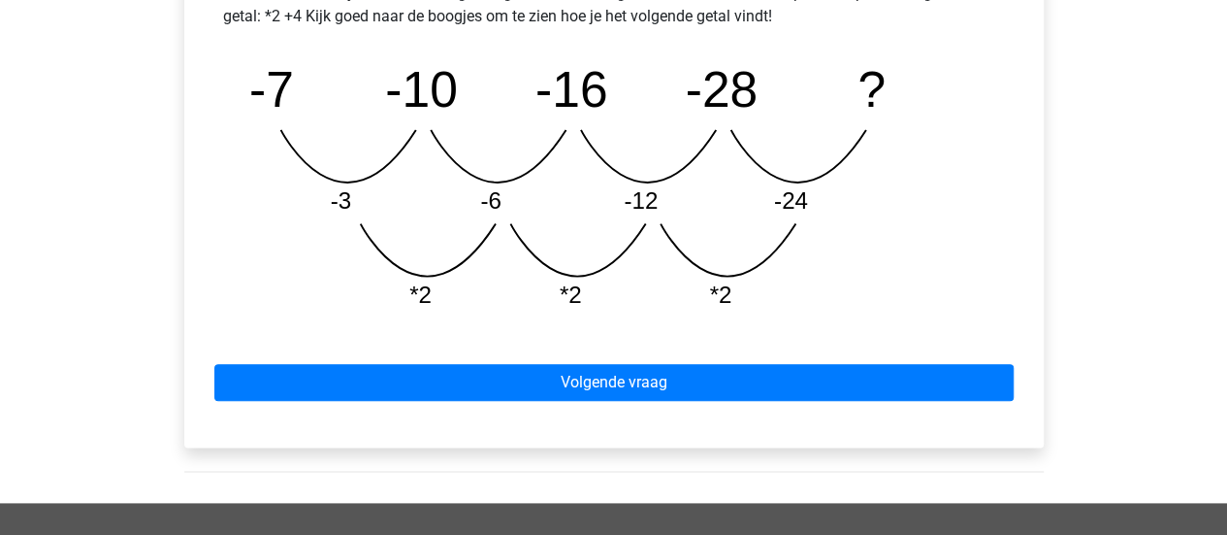
scroll to position [958, 0]
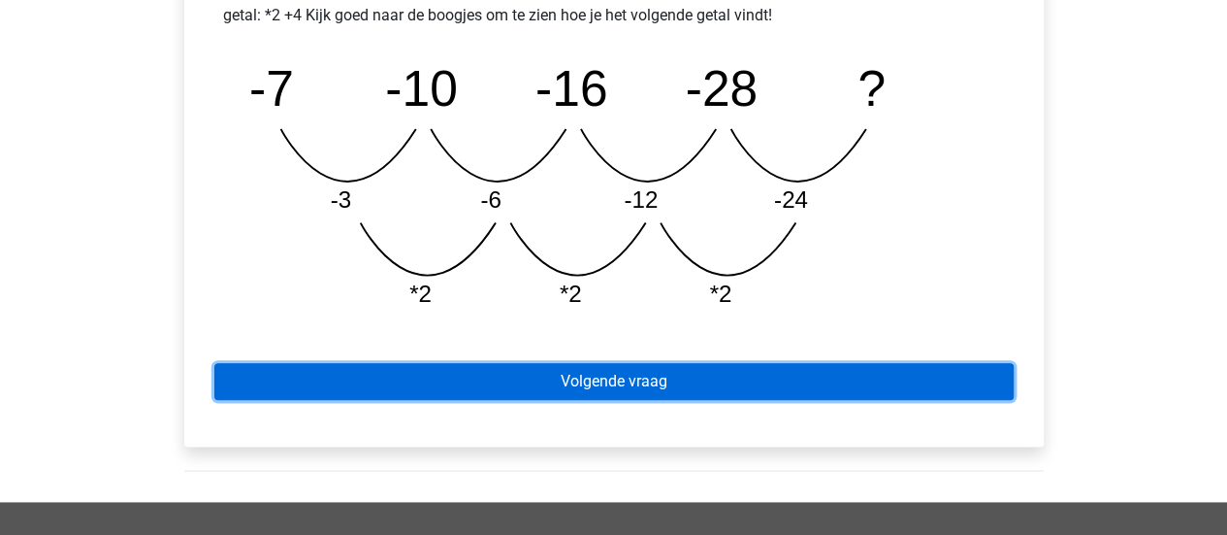
click at [518, 389] on link "Volgende vraag" at bounding box center [613, 381] width 799 height 37
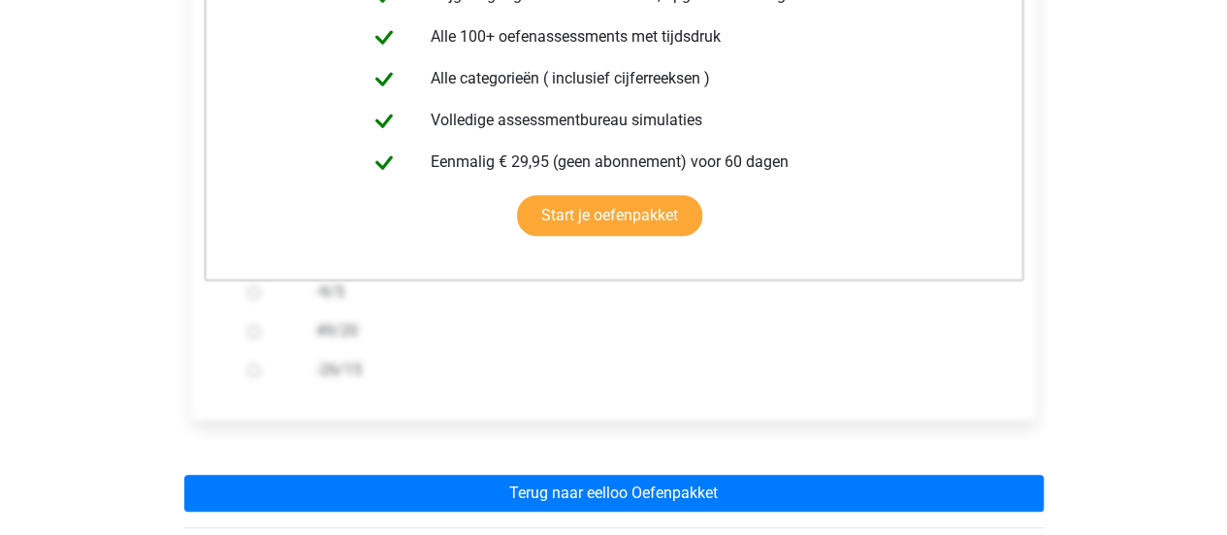
scroll to position [471, 0]
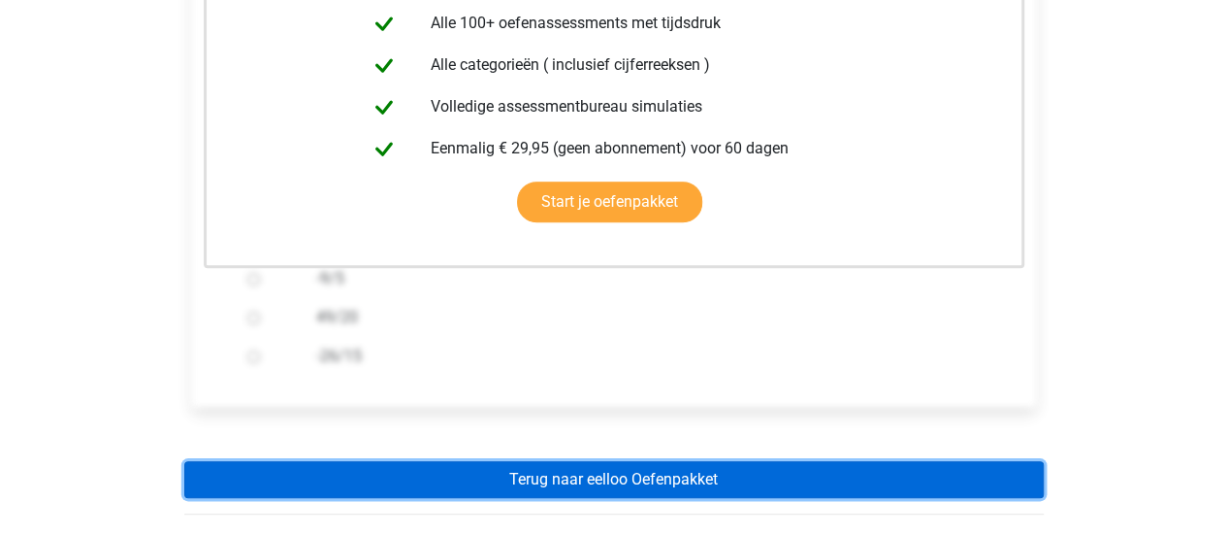
click at [630, 484] on link "Terug naar eelloo Oefenpakket" at bounding box center [614, 479] width 860 height 37
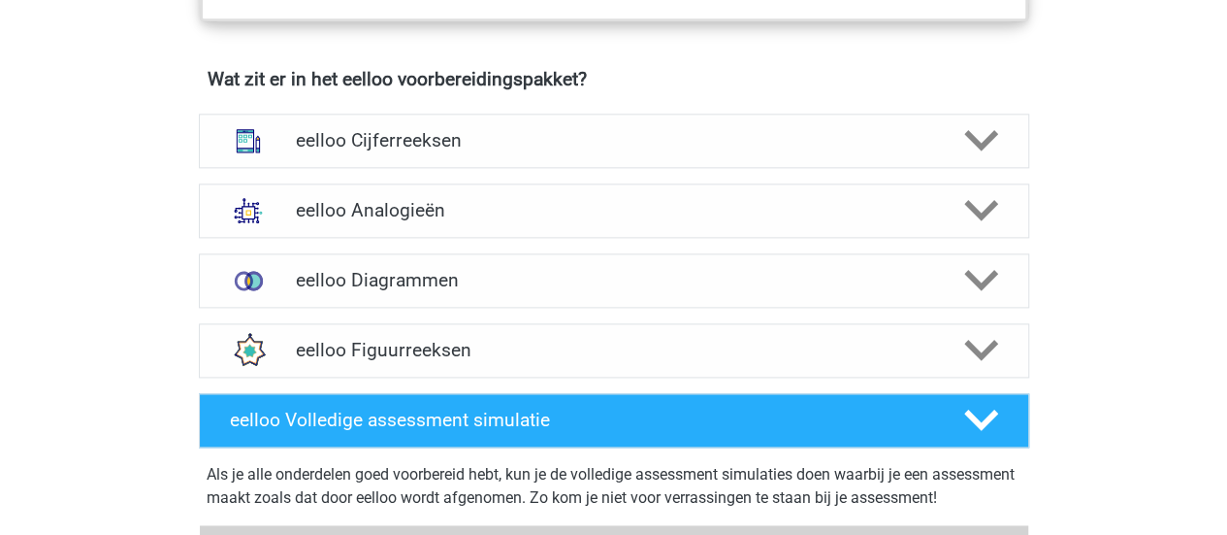
scroll to position [1180, 0]
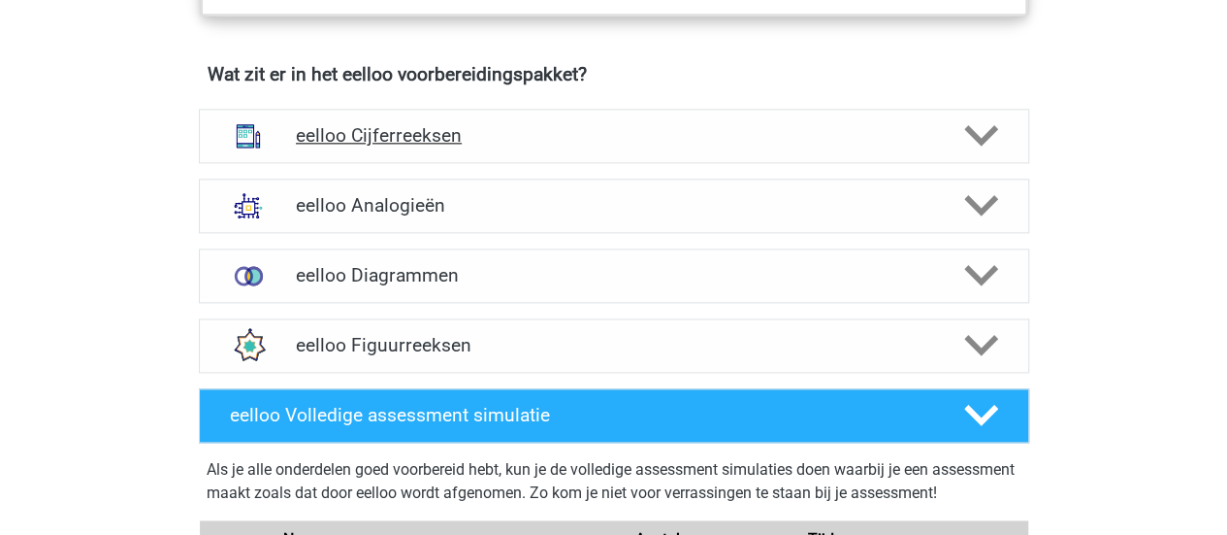
click at [429, 141] on h4 "eelloo Cijferreeksen" at bounding box center [613, 135] width 635 height 22
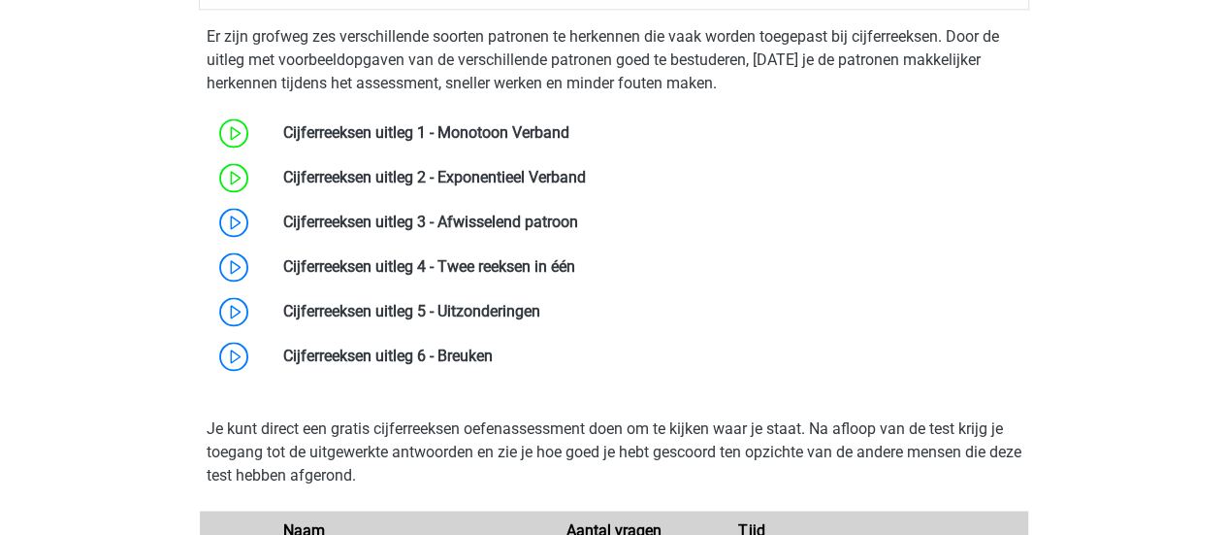
scroll to position [1336, 0]
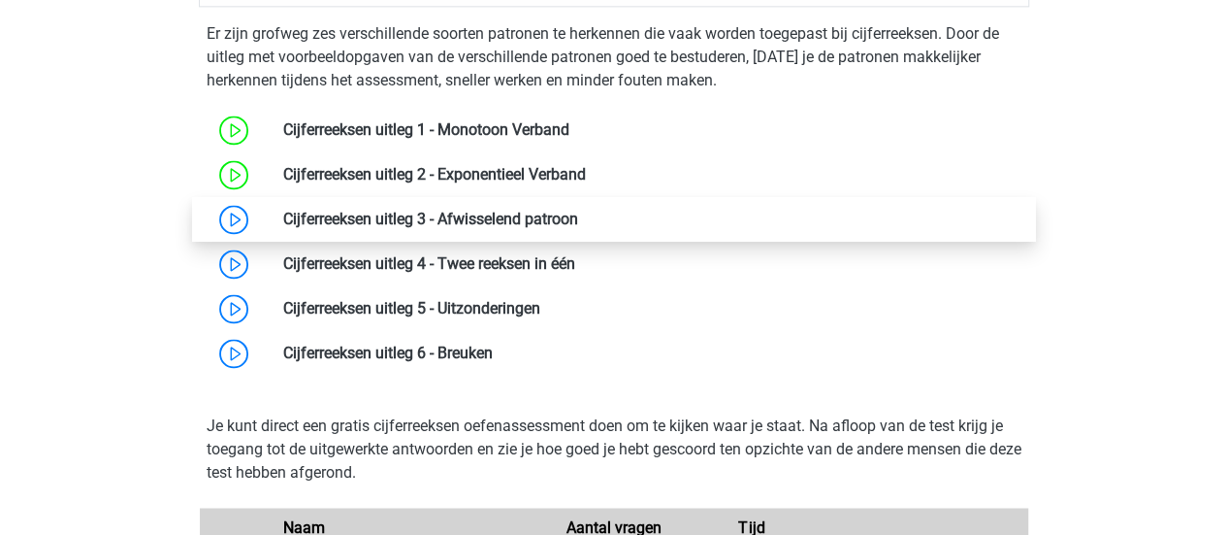
click at [578, 228] on link at bounding box center [578, 219] width 0 height 18
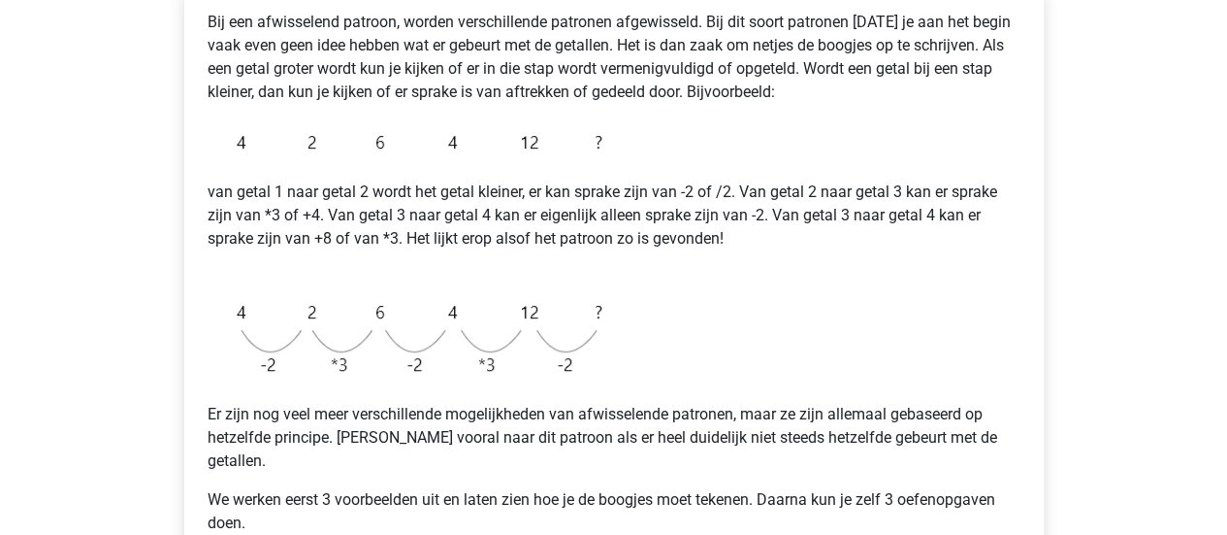
scroll to position [343, 0]
